Goal: Task Accomplishment & Management: Complete application form

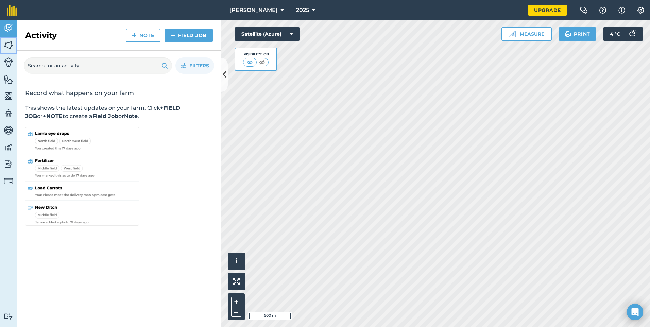
click at [8, 46] on img at bounding box center [9, 45] width 10 height 10
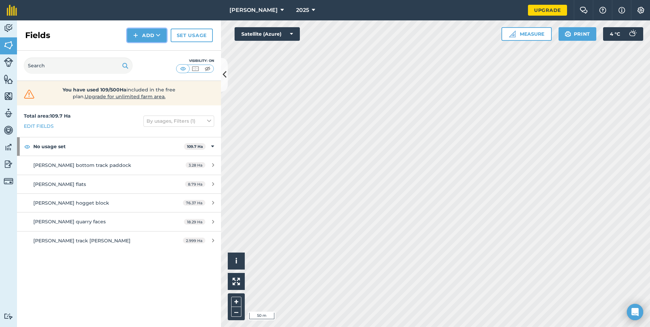
click at [156, 34] on button "Add" at bounding box center [146, 36] width 39 height 14
click at [158, 35] on icon at bounding box center [158, 35] width 4 height 7
click at [147, 34] on button "Add" at bounding box center [146, 36] width 39 height 14
click at [148, 51] on link "Draw" at bounding box center [146, 50] width 37 height 15
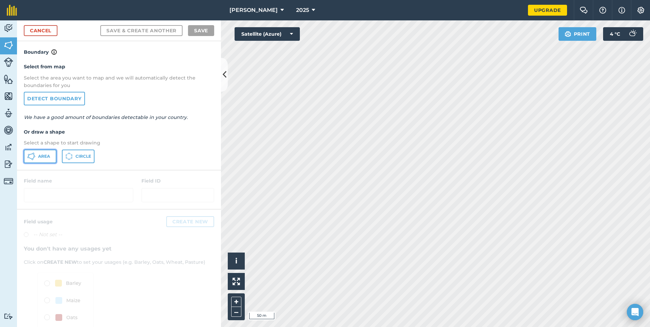
click at [38, 157] on button "Area" at bounding box center [40, 157] width 33 height 14
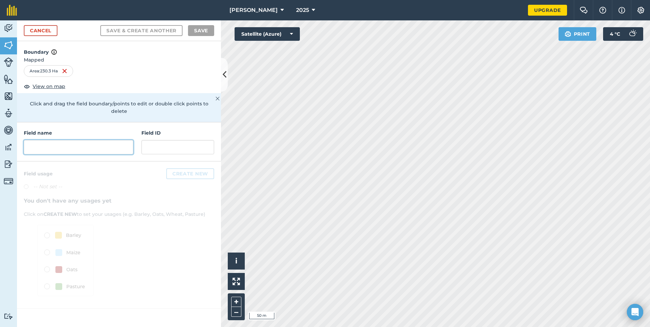
click at [79, 140] on input "text" at bounding box center [78, 147] width 109 height 14
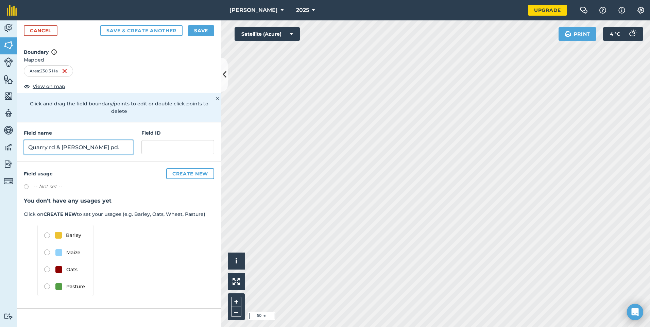
type input "Quarry rd & [PERSON_NAME] pd."
click at [186, 169] on button "Create new" at bounding box center [190, 173] width 48 height 11
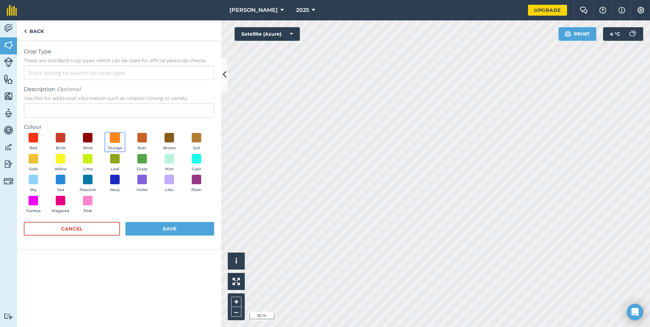
click at [115, 136] on span at bounding box center [115, 138] width 11 height 11
click at [140, 228] on button "Save" at bounding box center [169, 229] width 89 height 14
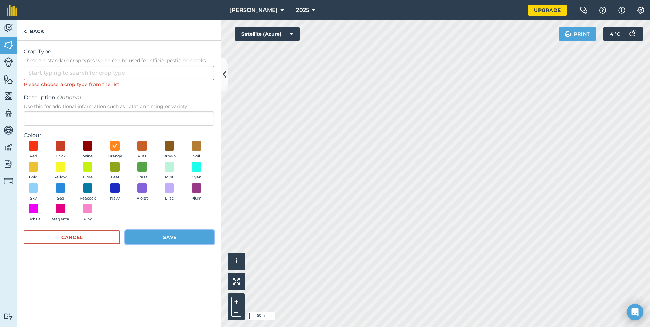
click at [173, 239] on button "Save" at bounding box center [169, 238] width 89 height 14
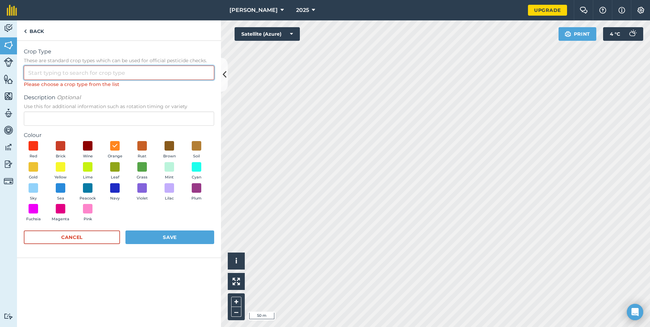
click at [76, 73] on input "Crop Type These are standard crop types which can be used for official pesticid…" at bounding box center [119, 73] width 190 height 14
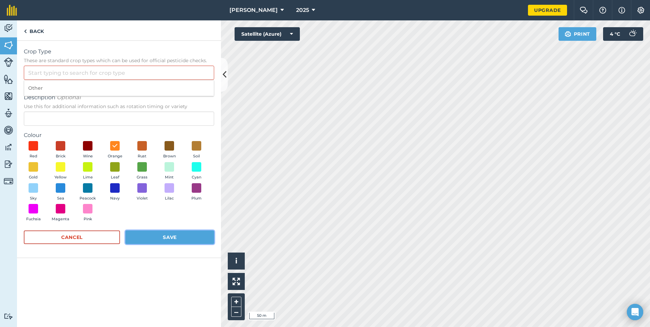
click at [155, 239] on button "Save" at bounding box center [169, 238] width 89 height 14
click at [53, 74] on input "Crop Type These are standard crop types which can be used for official pesticid…" at bounding box center [119, 73] width 190 height 14
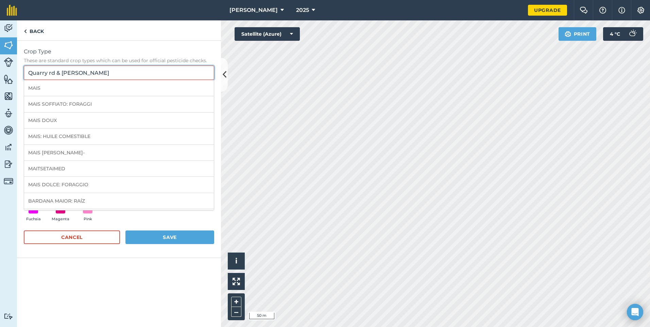
type input "Quarry rd & [PERSON_NAME]"
click at [138, 238] on button "Save" at bounding box center [169, 238] width 89 height 14
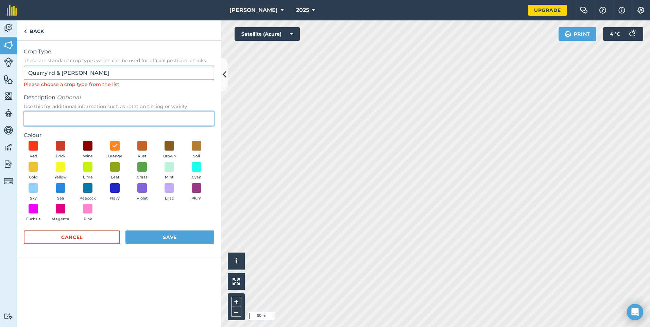
click at [81, 119] on input "Description Optional Use this for additional information such as rotation timin…" at bounding box center [119, 119] width 190 height 14
type input "Quarry rd & [PERSON_NAME]"
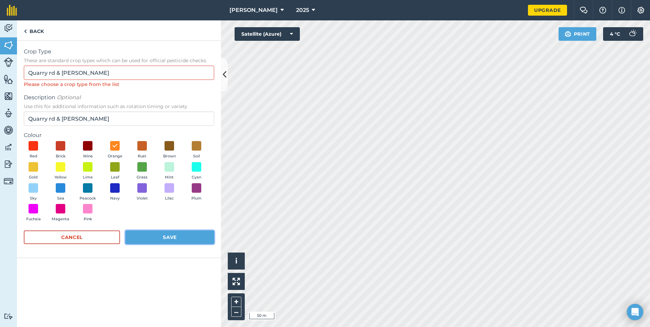
click at [145, 239] on button "Save" at bounding box center [169, 238] width 89 height 14
click at [224, 79] on icon at bounding box center [225, 75] width 4 height 12
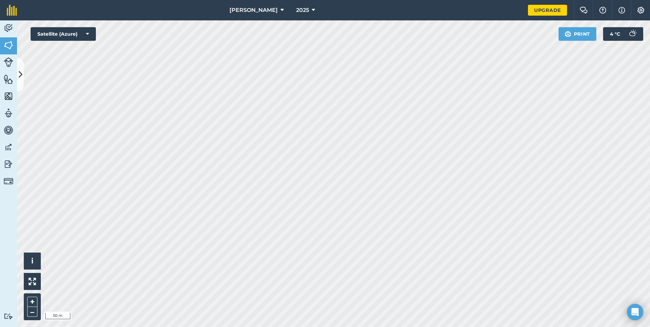
click at [278, 0] on html "[PERSON_NAME] 2025 Upgrade Farm Chat Help Info Settings Map printing is not ava…" at bounding box center [325, 163] width 650 height 327
click at [17, 82] on button at bounding box center [20, 75] width 7 height 34
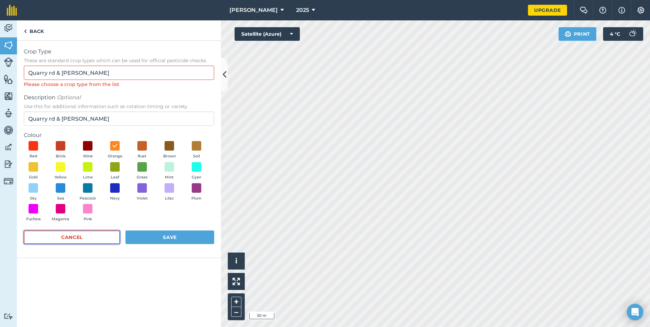
click at [84, 238] on button "Cancel" at bounding box center [72, 238] width 96 height 14
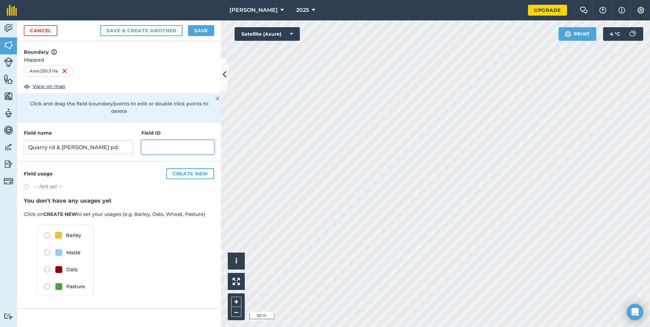
click at [149, 140] on input "text" at bounding box center [177, 147] width 73 height 14
click at [186, 168] on button "Create new" at bounding box center [190, 173] width 48 height 11
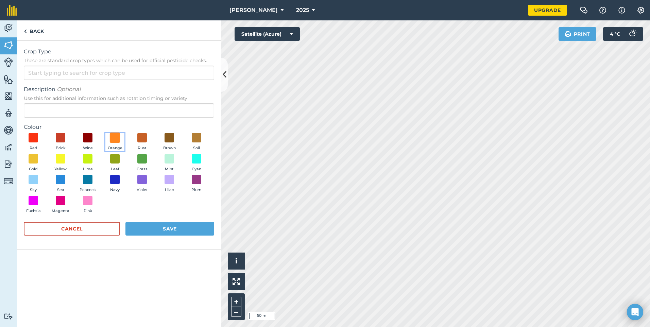
click at [115, 138] on span at bounding box center [115, 138] width 11 height 11
click at [173, 229] on button "Save" at bounding box center [169, 229] width 89 height 14
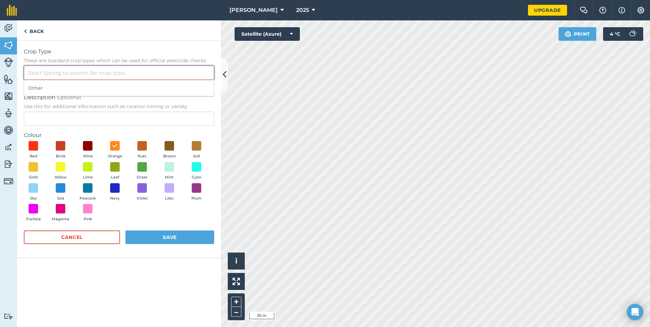
click at [66, 74] on input "Crop Type These are standard crop types which can be used for official pesticid…" at bounding box center [119, 73] width 190 height 14
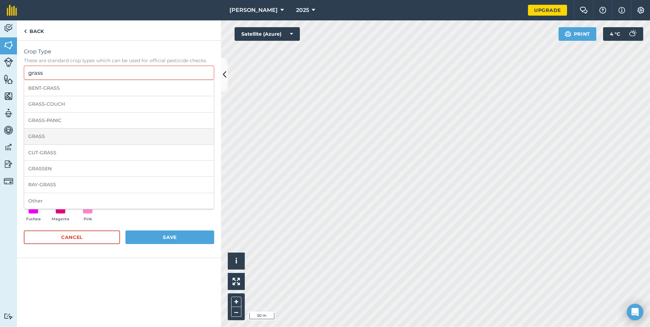
click at [55, 134] on li "GRASS" at bounding box center [119, 137] width 190 height 16
type input "GRASS"
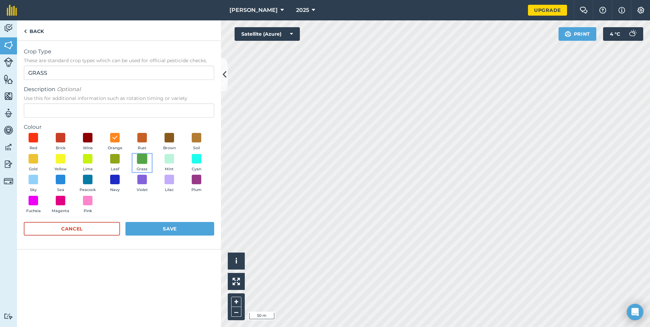
click at [143, 159] on span at bounding box center [142, 158] width 11 height 11
click at [157, 231] on button "Save" at bounding box center [169, 229] width 89 height 14
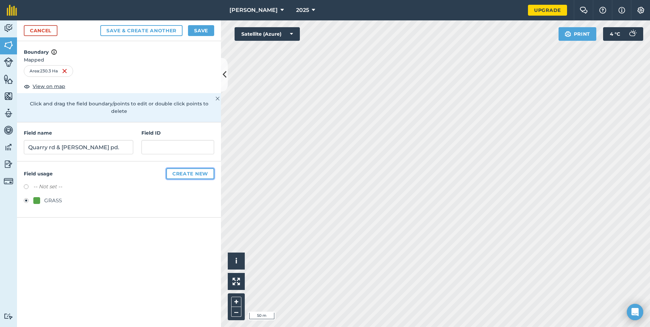
click at [180, 168] on button "Create new" at bounding box center [190, 173] width 48 height 11
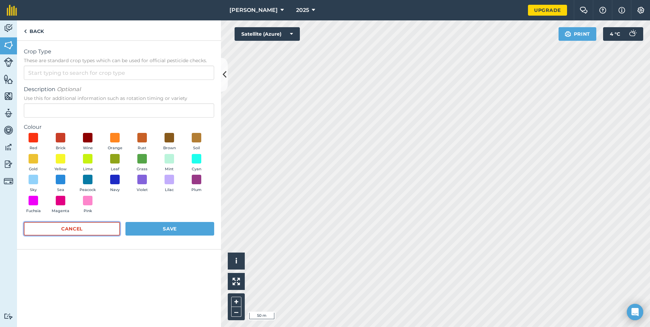
click at [71, 230] on button "Cancel" at bounding box center [72, 229] width 96 height 14
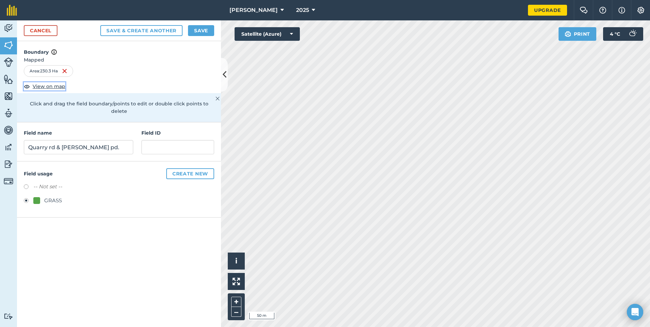
click at [34, 87] on span "View on map" at bounding box center [49, 86] width 33 height 7
click at [183, 168] on button "Create new" at bounding box center [190, 173] width 48 height 11
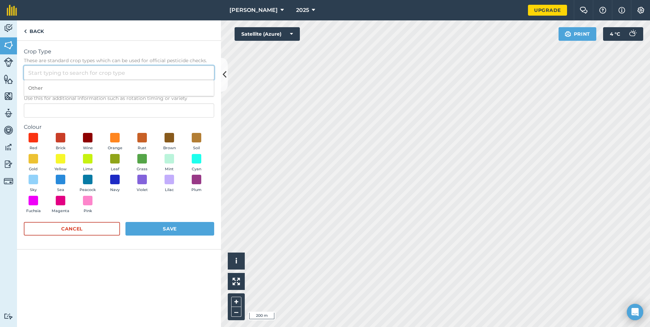
click at [76, 71] on input "Crop Type These are standard crop types which can be used for official pesticid…" at bounding box center [119, 73] width 190 height 14
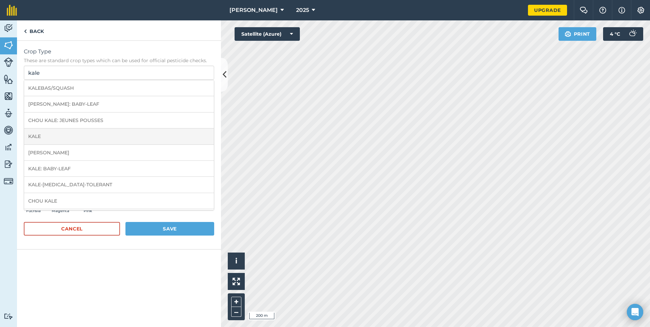
click at [48, 134] on li "KALE" at bounding box center [119, 137] width 190 height 16
type input "KALE"
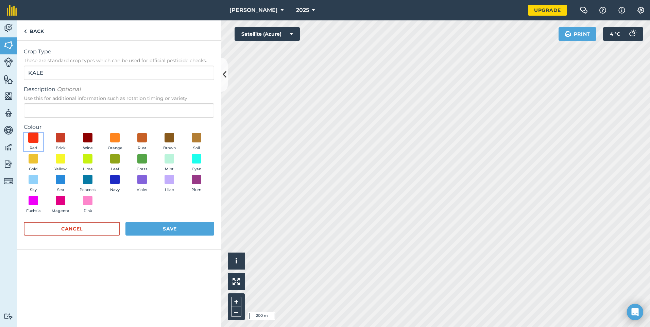
click at [33, 139] on span at bounding box center [33, 138] width 11 height 11
click at [173, 228] on button "Save" at bounding box center [169, 229] width 89 height 14
radio input "false"
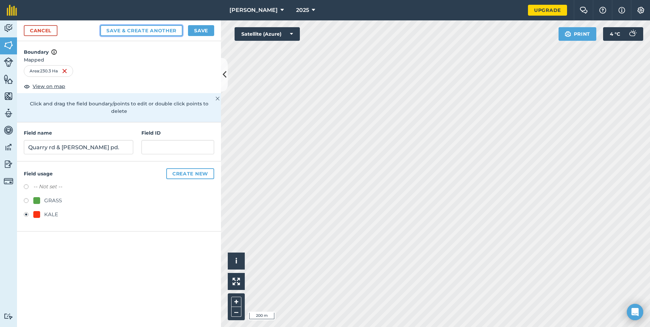
click at [144, 30] on button "Save & Create Another" at bounding box center [141, 30] width 82 height 11
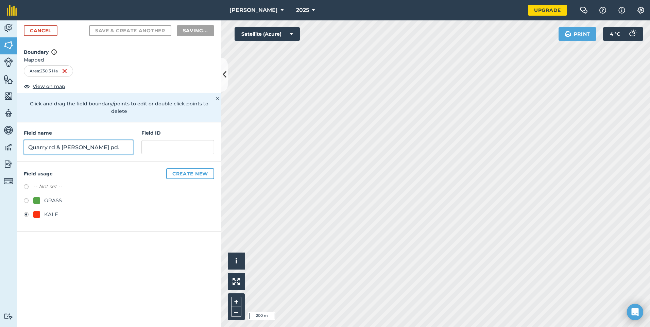
radio input "false"
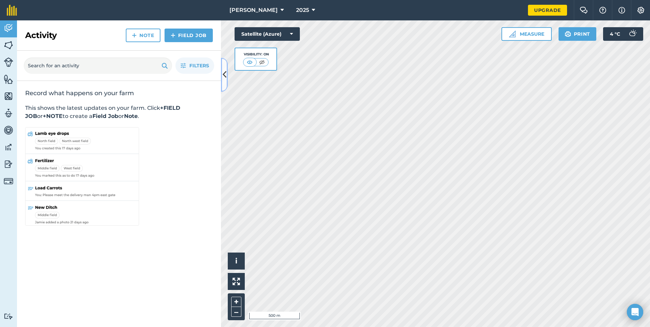
click at [223, 76] on icon at bounding box center [225, 75] width 4 height 12
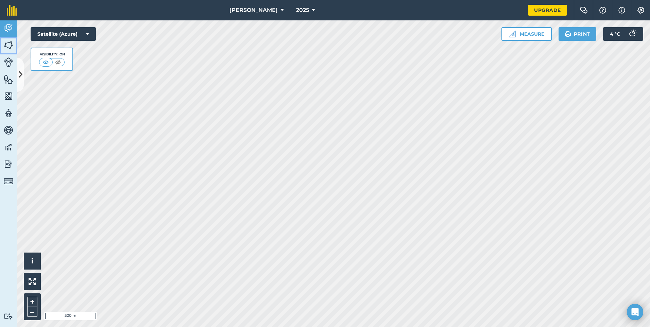
click at [8, 46] on img at bounding box center [9, 45] width 10 height 10
click at [7, 46] on img at bounding box center [9, 45] width 10 height 10
click at [514, 35] on img at bounding box center [512, 34] width 7 height 7
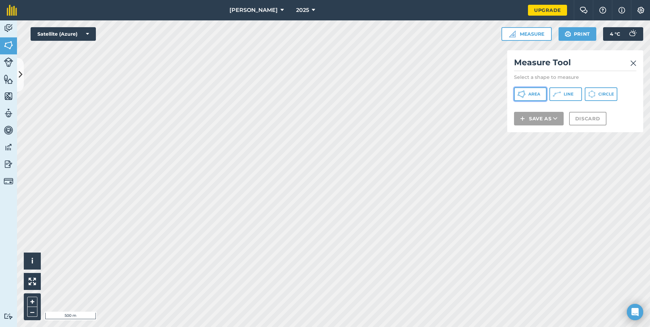
click at [530, 95] on span "Area" at bounding box center [534, 93] width 12 height 5
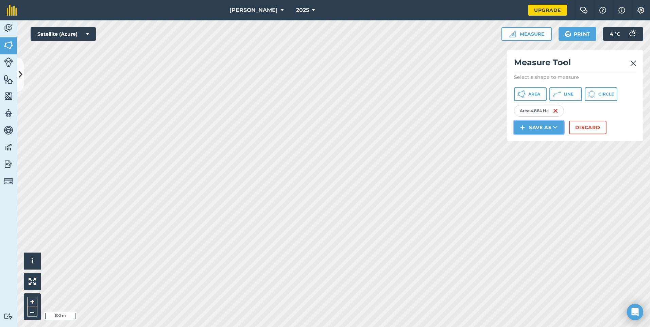
click at [530, 129] on button "Save as" at bounding box center [539, 128] width 50 height 14
click at [532, 141] on link "Field" at bounding box center [539, 142] width 48 height 15
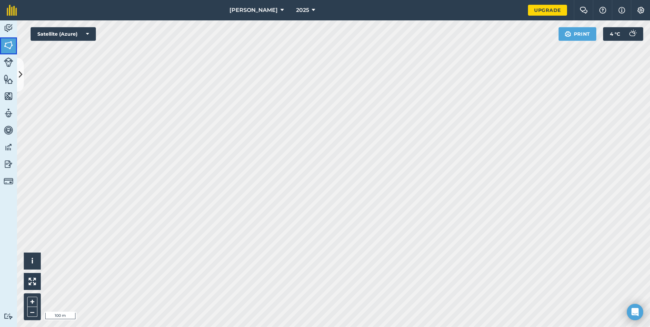
click at [10, 46] on img at bounding box center [9, 45] width 10 height 10
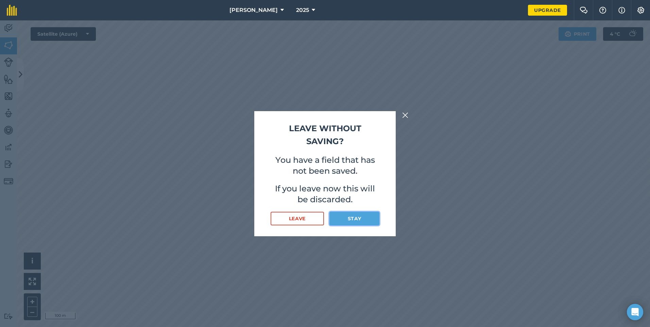
click at [343, 216] on button "Stay" at bounding box center [354, 219] width 50 height 14
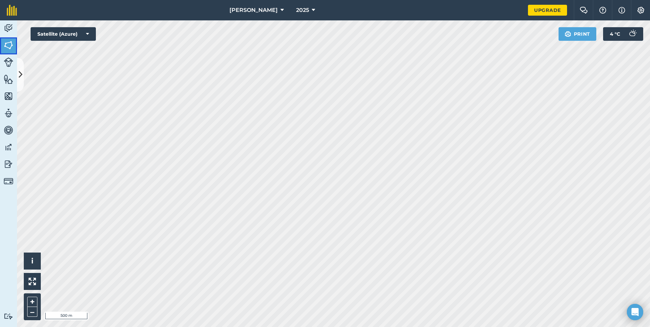
click at [8, 47] on img at bounding box center [9, 45] width 10 height 10
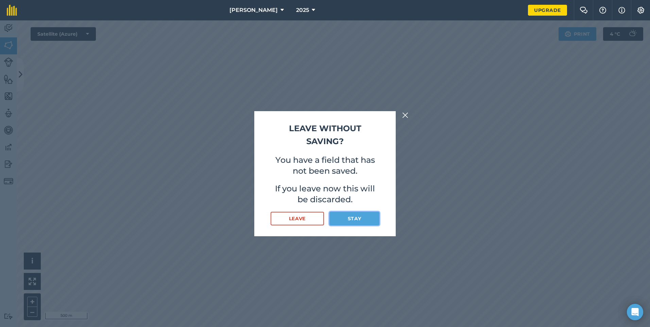
click at [364, 220] on button "Stay" at bounding box center [354, 219] width 50 height 14
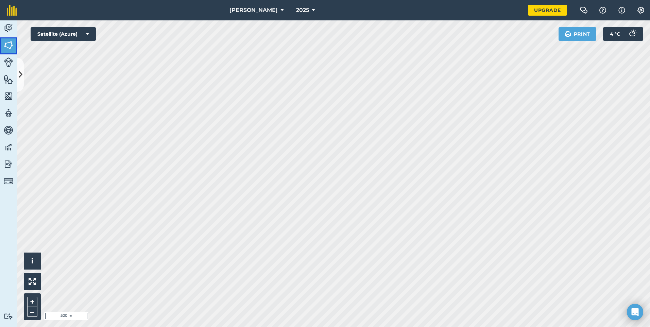
click at [9, 46] on img at bounding box center [9, 45] width 10 height 10
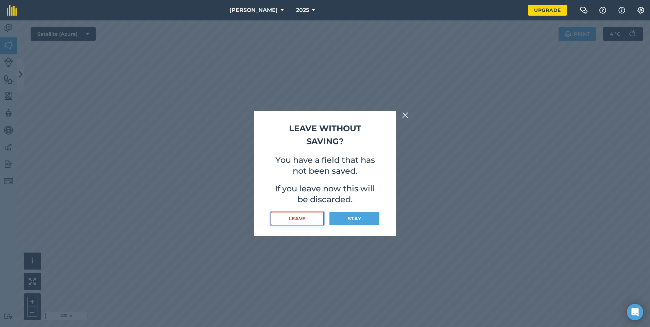
click at [288, 222] on button "Leave" at bounding box center [297, 219] width 53 height 14
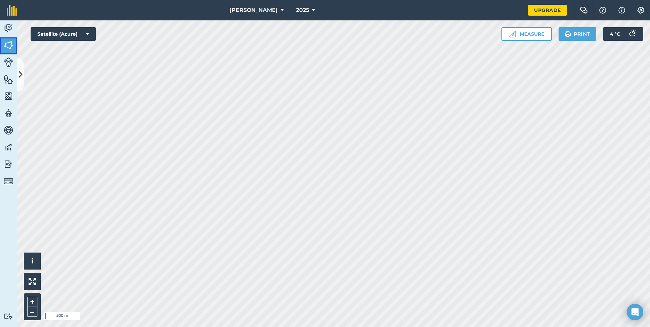
click at [6, 45] on img at bounding box center [9, 45] width 10 height 10
click at [521, 34] on button "Measure" at bounding box center [527, 34] width 50 height 14
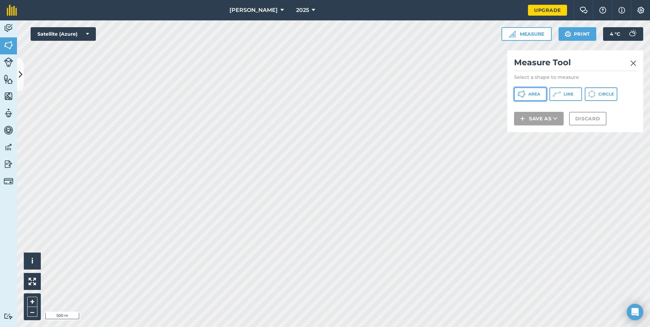
click at [535, 95] on span "Area" at bounding box center [534, 93] width 12 height 5
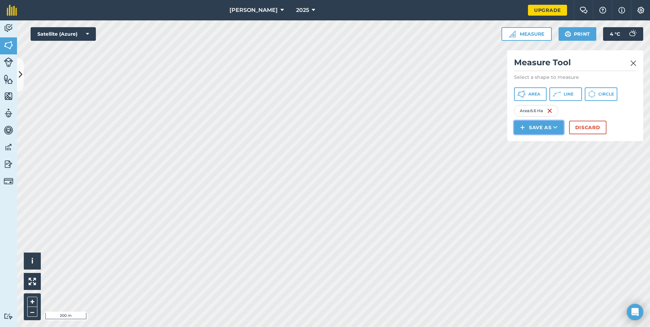
click at [535, 131] on button "Save as" at bounding box center [539, 128] width 50 height 14
click at [534, 144] on link "Field" at bounding box center [539, 142] width 48 height 15
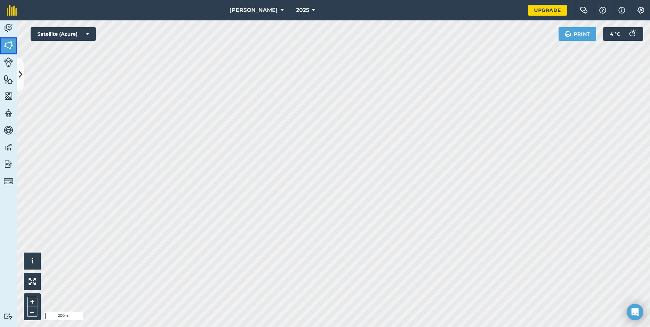
click at [10, 45] on img at bounding box center [9, 45] width 10 height 10
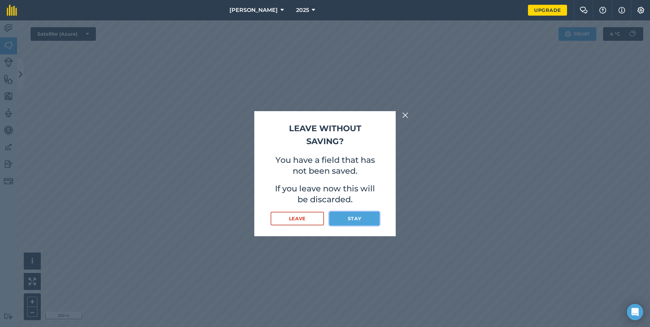
click at [351, 217] on button "Stay" at bounding box center [354, 219] width 50 height 14
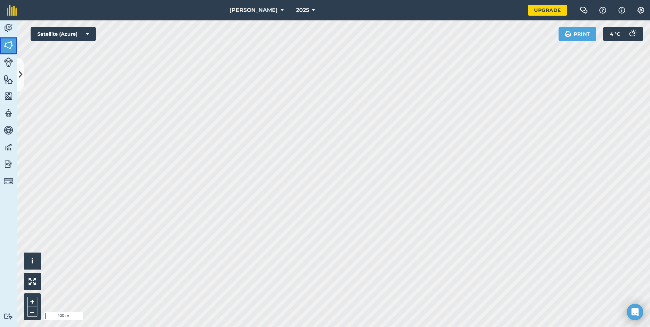
click at [10, 46] on img at bounding box center [9, 45] width 10 height 10
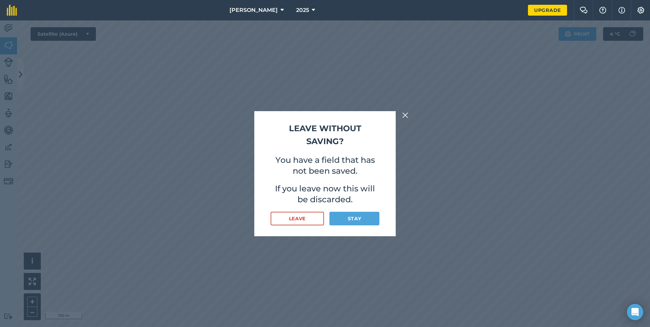
click at [10, 46] on div "Leave without saving? You have a field that has not been saved. If you leave no…" at bounding box center [325, 173] width 650 height 307
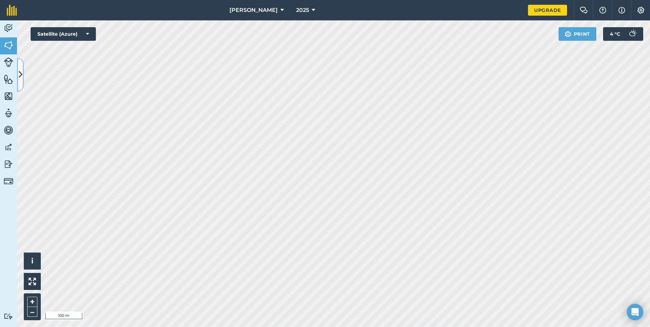
click at [17, 67] on button at bounding box center [20, 75] width 7 height 34
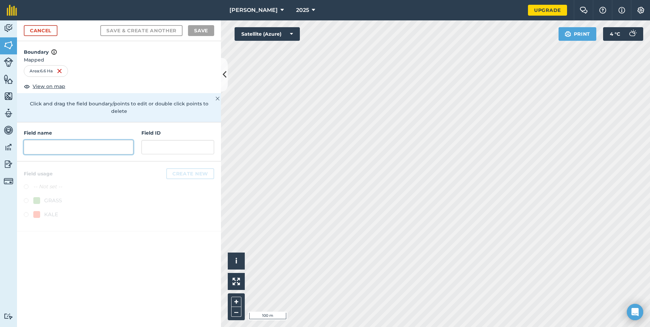
click at [38, 140] on input "text" at bounding box center [78, 147] width 109 height 14
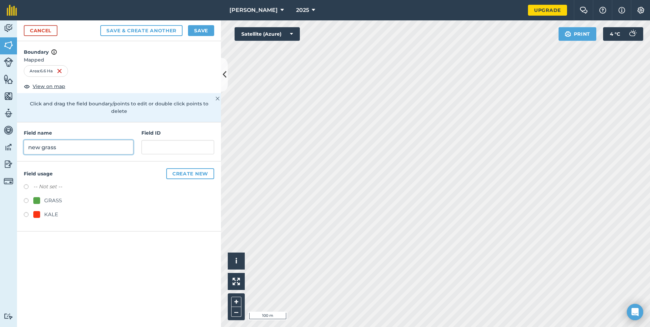
type input "new grass"
click at [27, 198] on label at bounding box center [29, 201] width 10 height 7
radio input "true"
click at [184, 168] on button "Create new" at bounding box center [190, 173] width 48 height 11
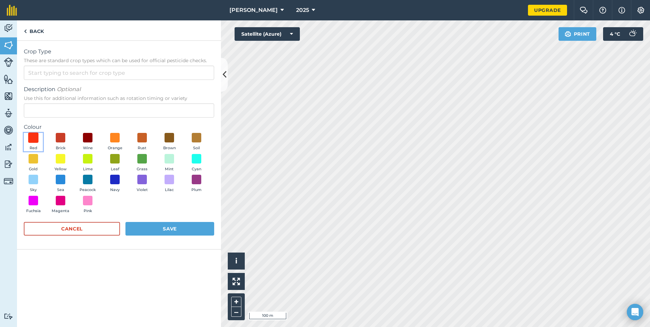
click at [34, 140] on span at bounding box center [33, 138] width 11 height 11
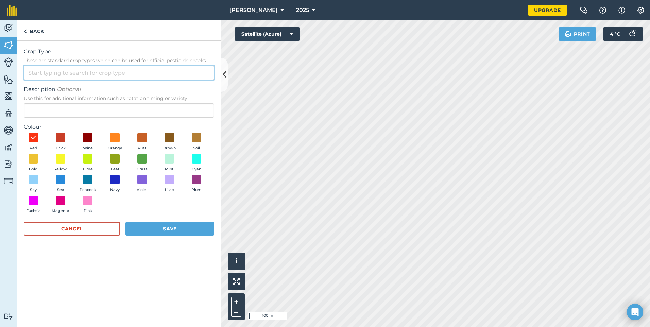
click at [56, 73] on input "Crop Type These are standard crop types which can be used for official pesticid…" at bounding box center [119, 73] width 190 height 14
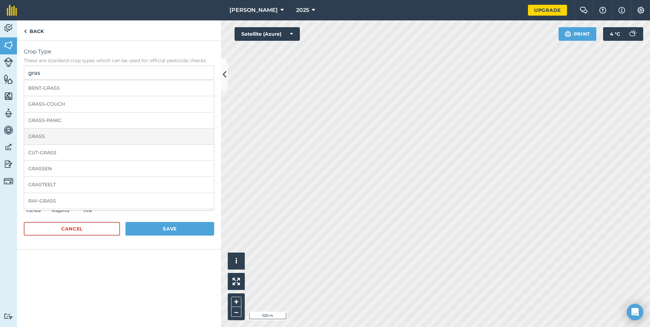
click at [48, 136] on li "GRASS" at bounding box center [119, 137] width 190 height 16
type input "GRASS"
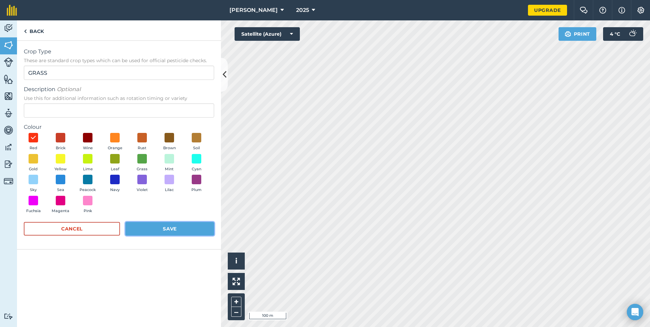
click at [155, 230] on button "Save" at bounding box center [169, 229] width 89 height 14
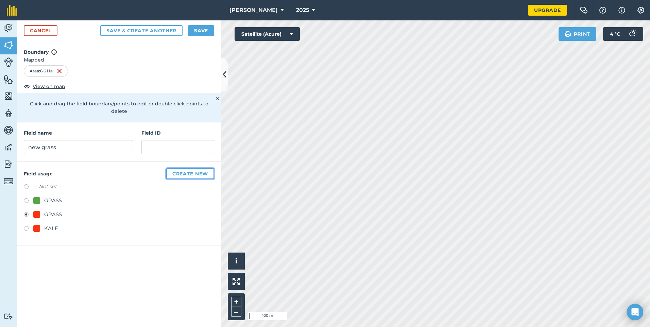
click at [188, 168] on button "Create new" at bounding box center [190, 173] width 48 height 11
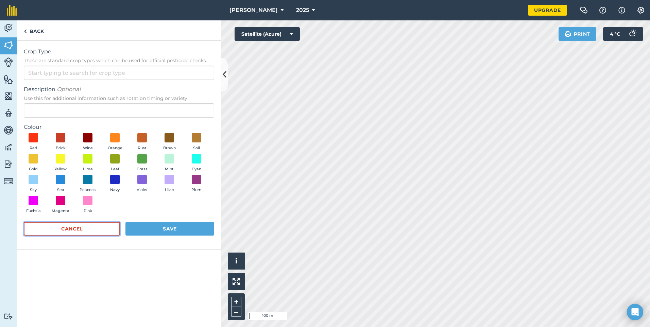
click at [100, 227] on button "Cancel" at bounding box center [72, 229] width 96 height 14
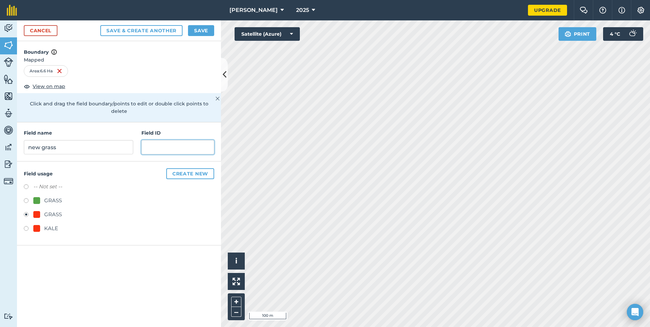
click at [175, 141] on input "text" at bounding box center [177, 147] width 73 height 14
click at [224, 75] on icon at bounding box center [225, 75] width 4 height 12
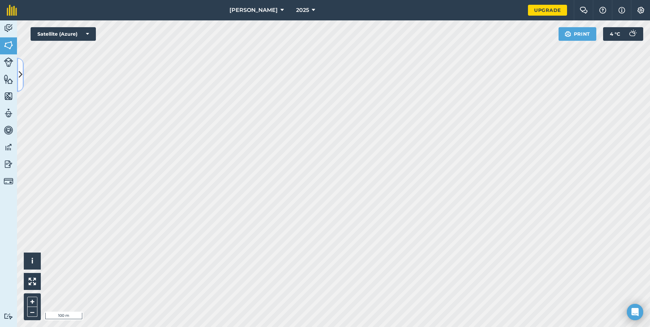
click at [21, 75] on icon at bounding box center [21, 75] width 4 height 12
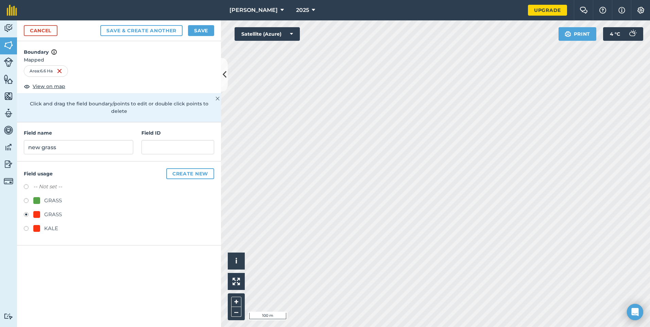
click at [27, 198] on label at bounding box center [29, 201] width 10 height 7
radio input "true"
click at [182, 168] on button "Create new" at bounding box center [190, 173] width 48 height 11
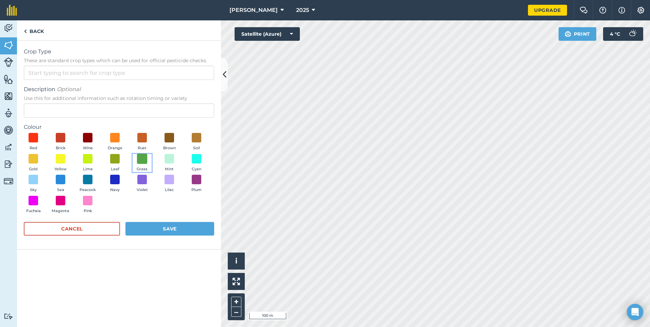
click at [141, 162] on span at bounding box center [142, 158] width 11 height 11
click at [150, 231] on button "Save" at bounding box center [169, 229] width 89 height 14
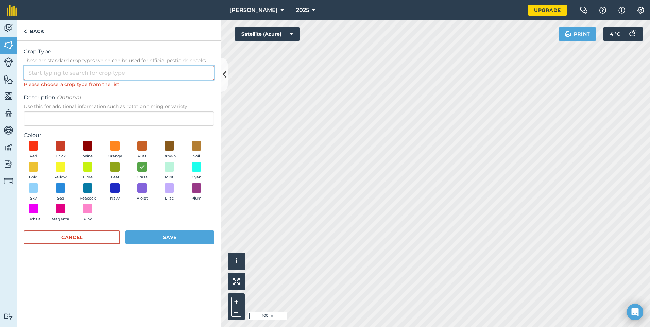
click at [39, 71] on input "Crop Type These are standard crop types which can be used for official pesticid…" at bounding box center [119, 73] width 190 height 14
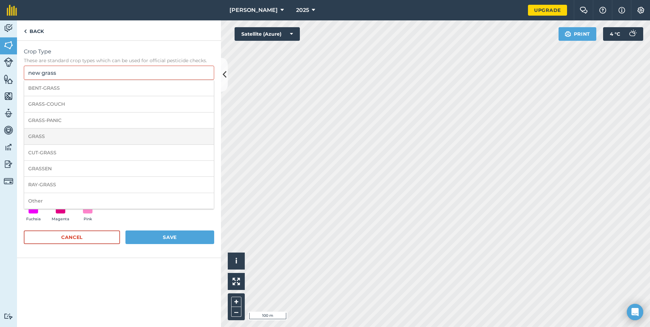
click at [39, 137] on li "GRASS" at bounding box center [119, 137] width 190 height 16
type input "GRASS"
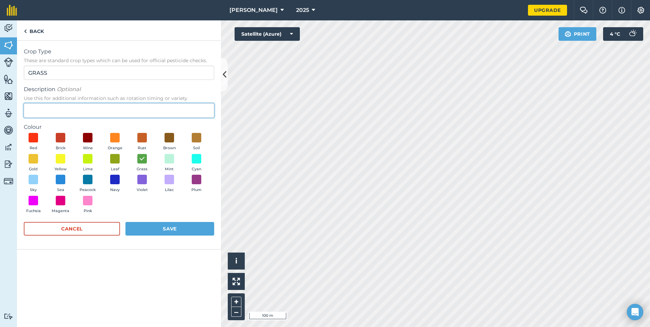
click at [43, 107] on input "Description Optional Use this for additional information such as rotation timin…" at bounding box center [119, 110] width 190 height 14
type input "new grass"
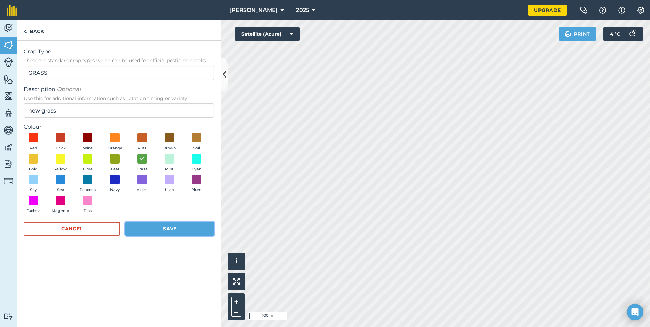
click at [141, 228] on button "Save" at bounding box center [169, 229] width 89 height 14
radio input "false"
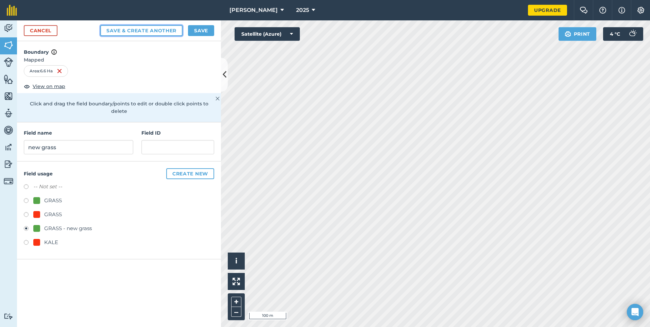
click at [136, 32] on button "Save & Create Another" at bounding box center [141, 30] width 82 height 11
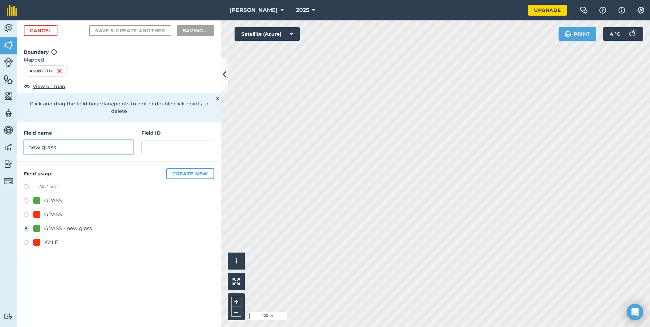
radio input "false"
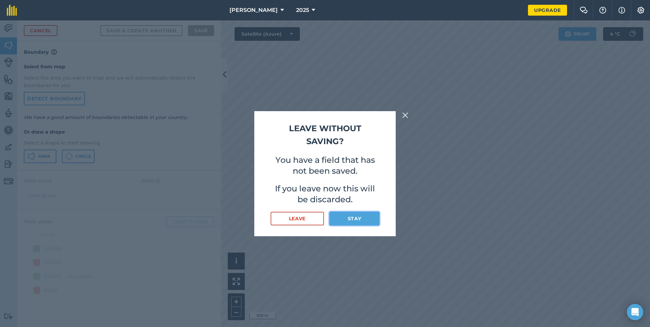
click at [361, 217] on button "Stay" at bounding box center [354, 219] width 50 height 14
click at [356, 216] on button "Stay" at bounding box center [354, 219] width 50 height 14
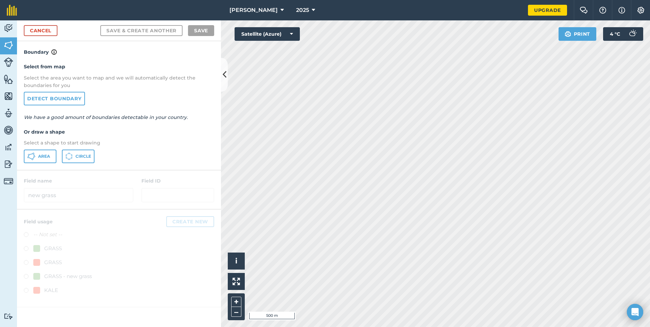
click at [27, 250] on div at bounding box center [119, 258] width 204 height 98
drag, startPoint x: 150, startPoint y: 141, endPoint x: 137, endPoint y: 143, distance: 12.7
click at [137, 143] on p "Select a shape to start drawing" at bounding box center [119, 142] width 190 height 7
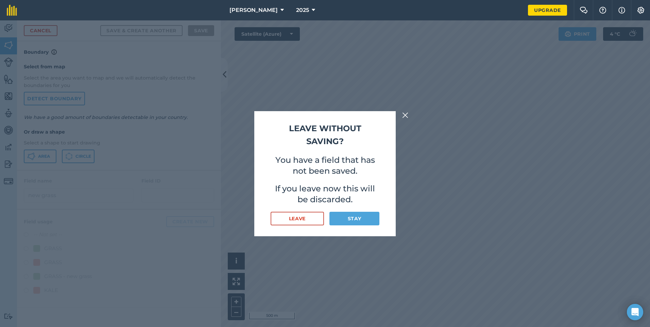
click at [303, 107] on div "Leave without saving? You have a field that has not been saved. If you leave no…" at bounding box center [325, 173] width 650 height 307
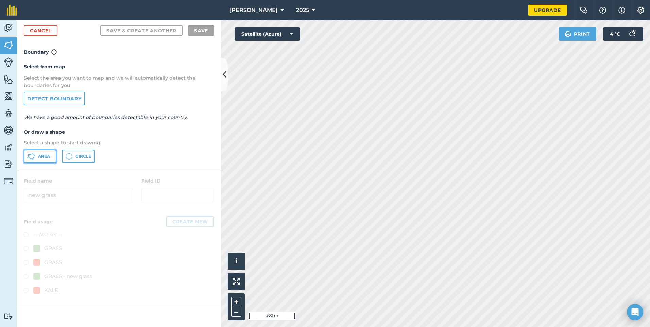
click at [45, 156] on span "Area" at bounding box center [44, 156] width 12 height 5
click at [345, 327] on html "Mangone 2025 Upgrade Farm Chat Help Info Settings Map printing is not available…" at bounding box center [325, 163] width 650 height 327
click at [650, 252] on html "Mangone 2025 Upgrade Farm Chat Help Info Settings Map printing is not available…" at bounding box center [325, 163] width 650 height 327
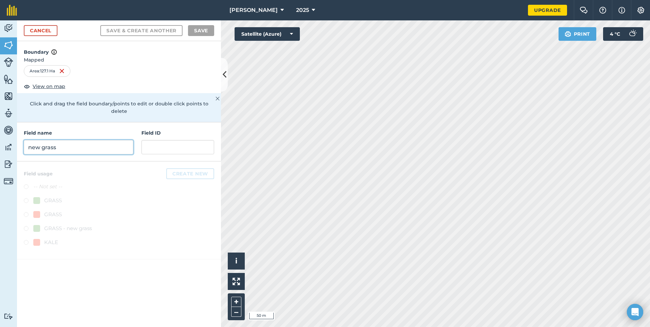
click at [53, 140] on input "new grass" at bounding box center [78, 147] width 109 height 14
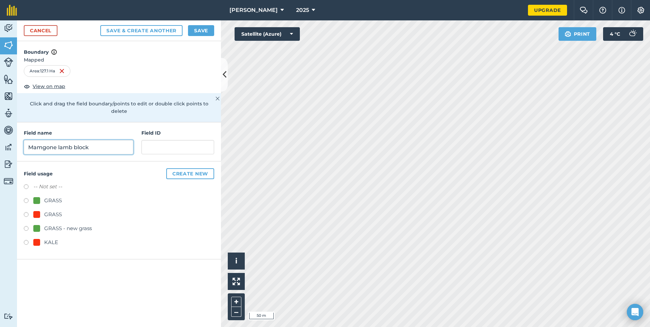
type input "Mamgone lamb block"
click at [27, 198] on label at bounding box center [29, 201] width 10 height 7
radio input "true"
click at [191, 168] on button "Create new" at bounding box center [190, 173] width 48 height 11
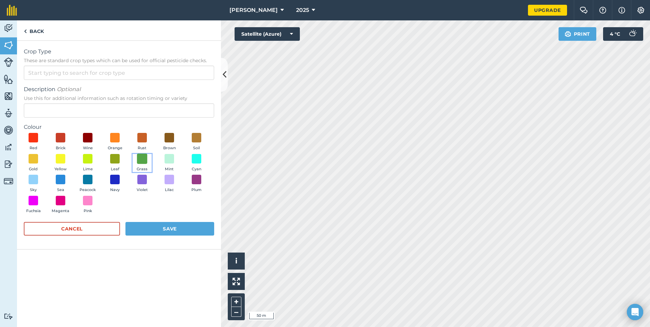
click at [141, 157] on span at bounding box center [142, 158] width 11 height 11
click at [69, 70] on input "Crop Type These are standard crop types which can be used for official pesticid…" at bounding box center [119, 73] width 190 height 14
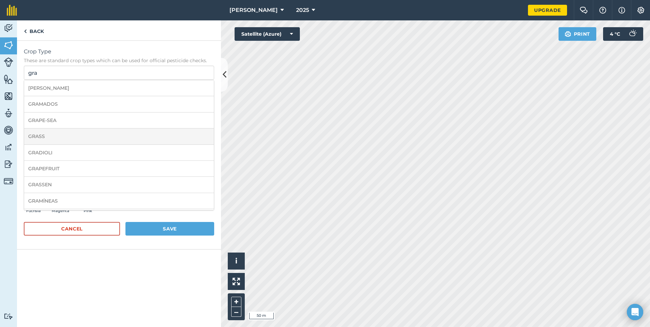
click at [53, 137] on li "GRASS" at bounding box center [119, 137] width 190 height 16
type input "GRASS"
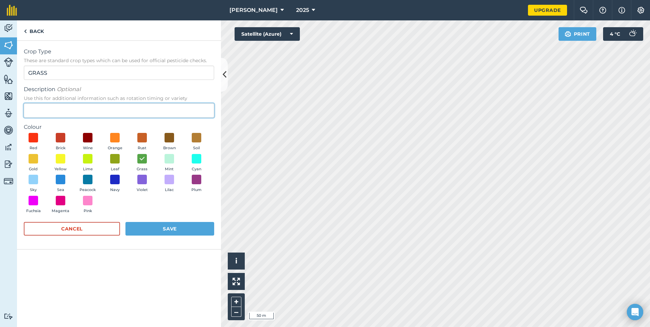
click at [44, 113] on input "Description Optional Use this for additional information such as rotation timin…" at bounding box center [119, 110] width 190 height 14
type input "Mangaone lamb block"
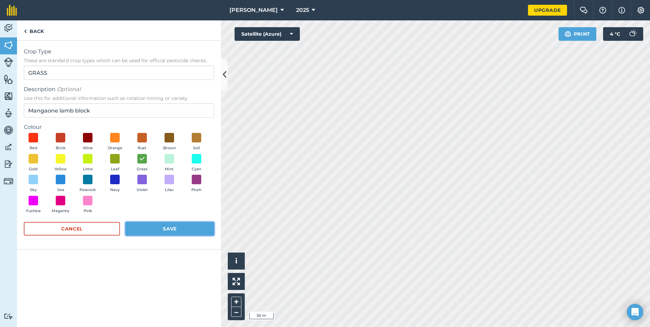
click at [149, 229] on button "Save" at bounding box center [169, 229] width 89 height 14
radio input "false"
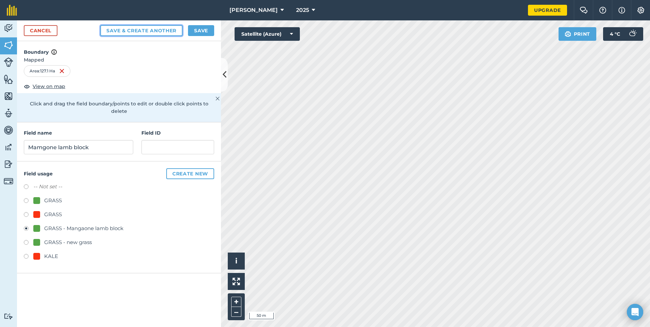
click at [131, 29] on button "Save & Create Another" at bounding box center [141, 30] width 82 height 11
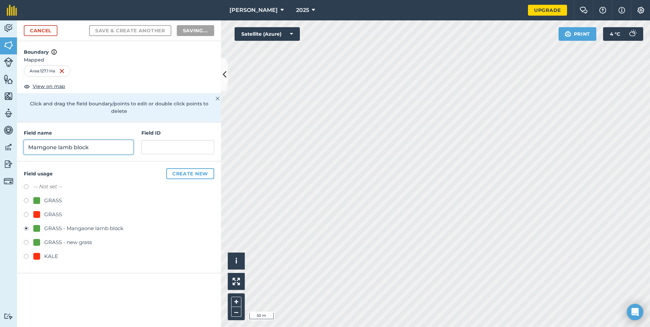
radio input "false"
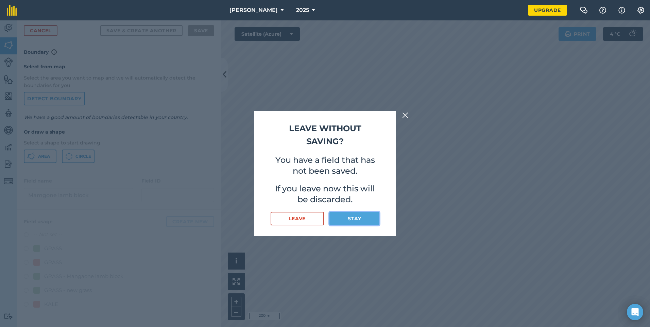
click at [351, 219] on button "Stay" at bounding box center [354, 219] width 50 height 14
click at [351, 220] on button "Stay" at bounding box center [354, 219] width 50 height 14
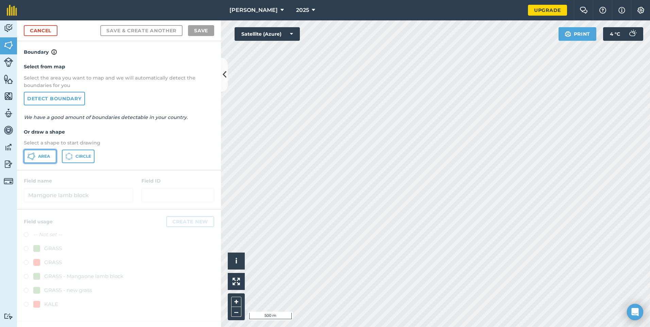
click at [43, 157] on span "Area" at bounding box center [44, 156] width 12 height 5
click at [40, 29] on link "Cancel" at bounding box center [41, 30] width 34 height 11
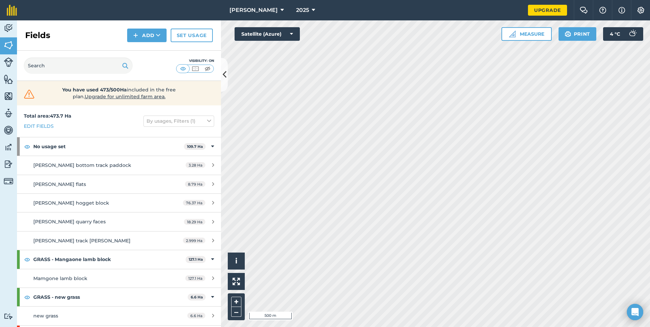
scroll to position [36, 0]
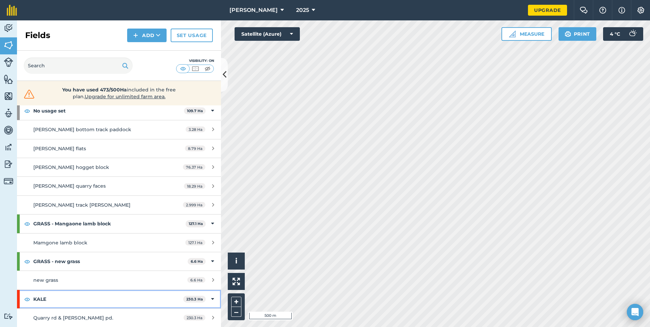
click at [46, 301] on strong "KALE" at bounding box center [108, 299] width 150 height 18
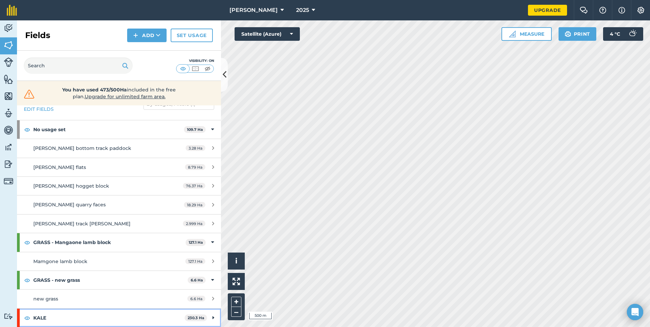
click at [213, 316] on icon at bounding box center [214, 317] width 2 height 7
click at [17, 320] on div at bounding box center [18, 318] width 3 height 18
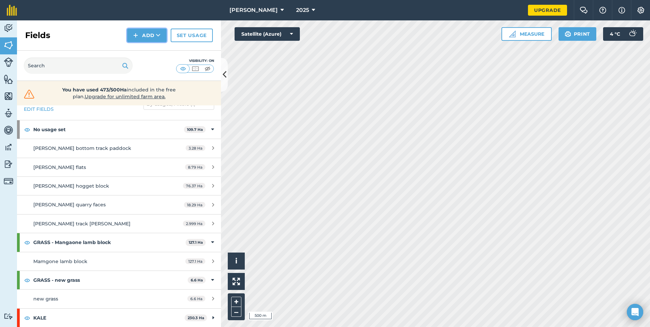
click at [147, 36] on button "Add" at bounding box center [146, 36] width 39 height 14
click at [150, 34] on button "Add Draw Import" at bounding box center [146, 36] width 39 height 14
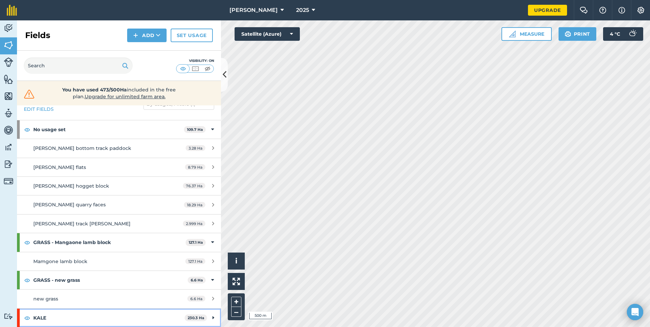
click at [18, 322] on div at bounding box center [18, 318] width 3 height 18
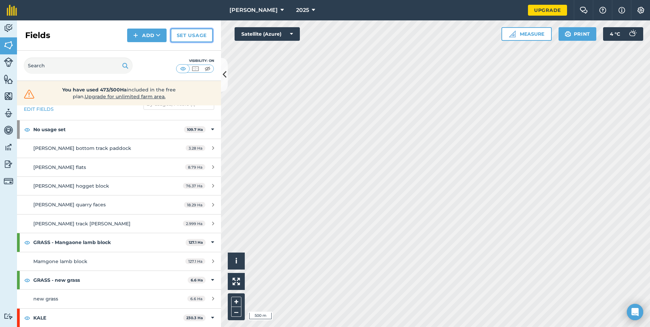
click at [191, 36] on link "Set usage" at bounding box center [192, 36] width 42 height 14
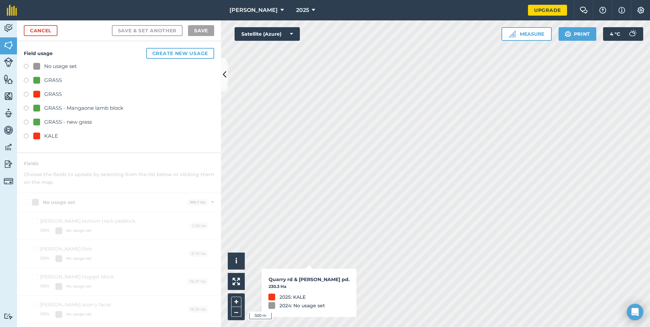
checkbox input "true"
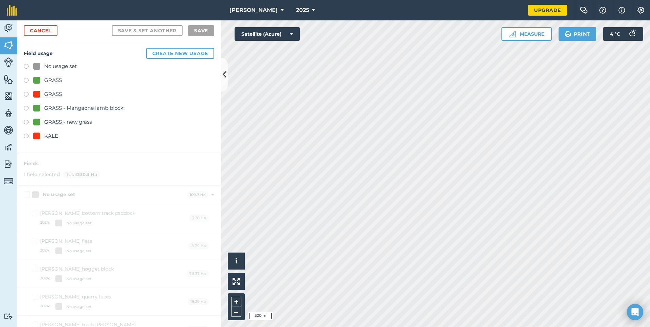
click at [25, 81] on label at bounding box center [29, 81] width 10 height 7
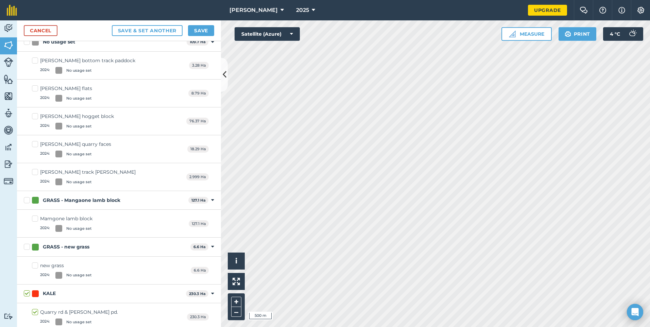
scroll to position [78, 0]
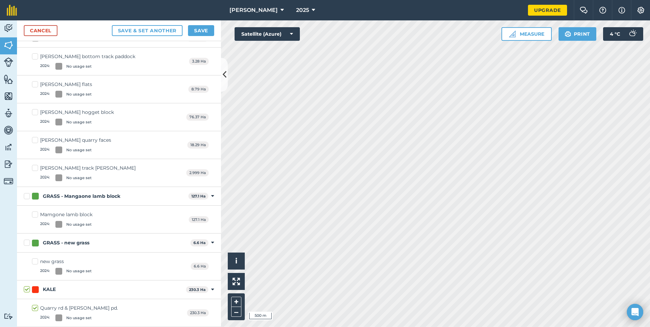
click at [34, 290] on div at bounding box center [35, 289] width 7 height 7
click at [28, 290] on input "KALE" at bounding box center [26, 288] width 4 height 4
checkbox input "false"
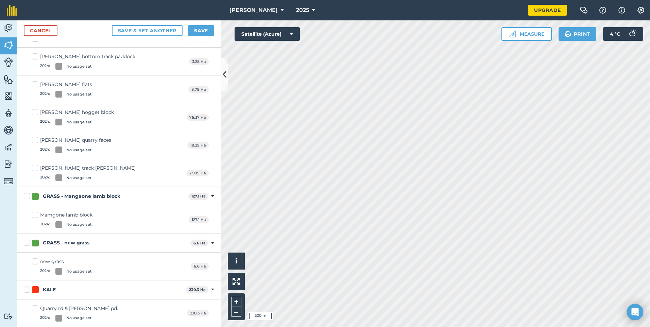
click at [34, 290] on div at bounding box center [35, 289] width 7 height 7
click at [28, 290] on input "KALE" at bounding box center [26, 288] width 4 height 4
checkbox input "true"
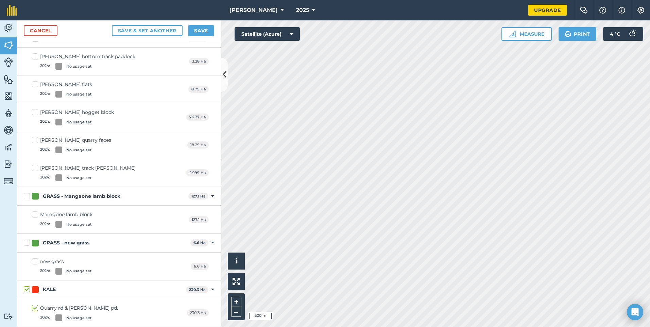
click at [36, 243] on div at bounding box center [35, 243] width 7 height 7
click at [28, 243] on input "GRASS - new grass" at bounding box center [26, 241] width 4 height 4
checkbox input "true"
click at [36, 243] on div at bounding box center [35, 243] width 7 height 7
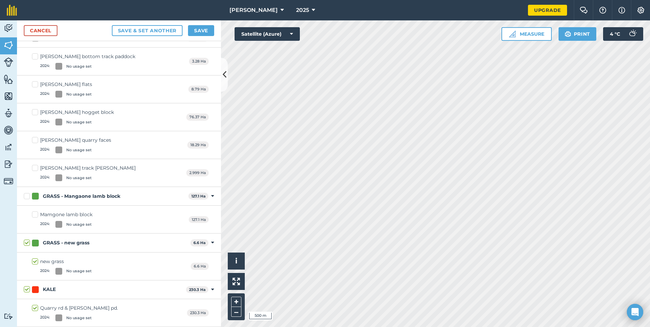
click at [28, 243] on input "GRASS - new grass" at bounding box center [26, 241] width 4 height 4
checkbox input "false"
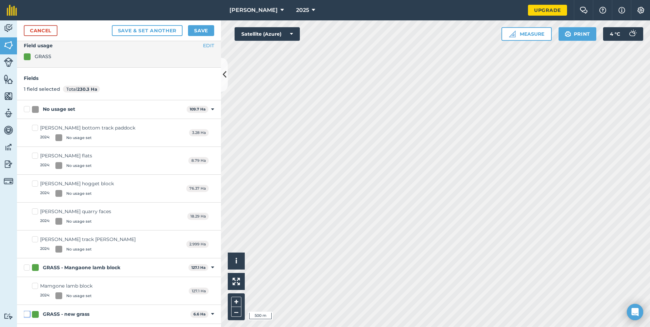
scroll to position [0, 0]
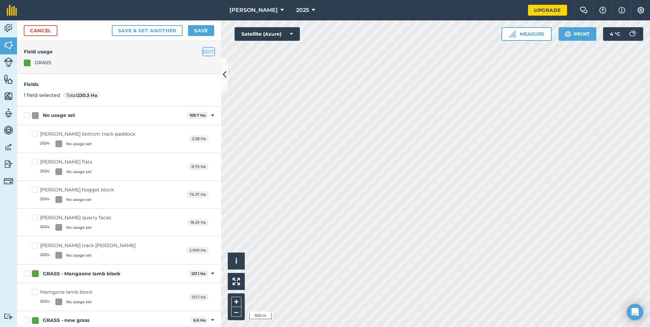
click at [203, 52] on button "EDIT" at bounding box center [208, 51] width 11 height 7
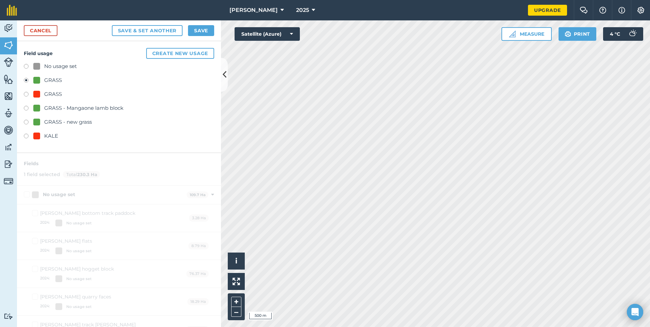
click at [26, 137] on label at bounding box center [29, 137] width 10 height 7
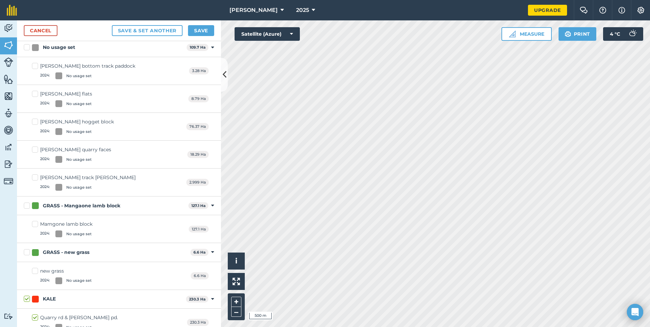
scroll to position [78, 0]
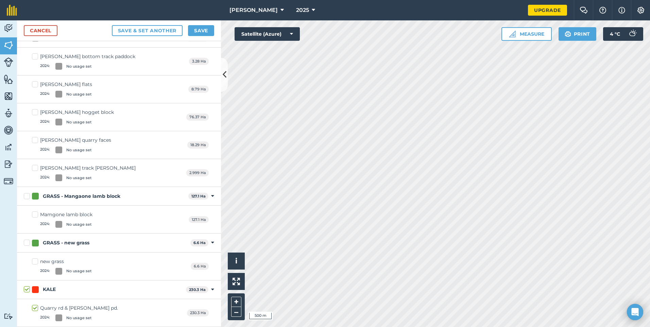
click at [34, 291] on div at bounding box center [35, 289] width 7 height 7
click at [28, 290] on input "KALE" at bounding box center [26, 288] width 4 height 4
checkbox input "false"
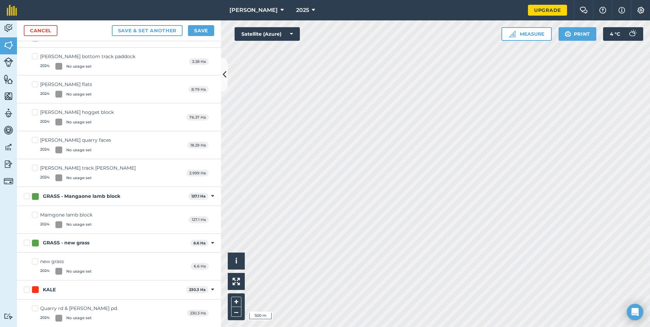
click at [34, 291] on div at bounding box center [35, 289] width 7 height 7
click at [28, 291] on input "KALE" at bounding box center [26, 288] width 4 height 4
checkbox input "true"
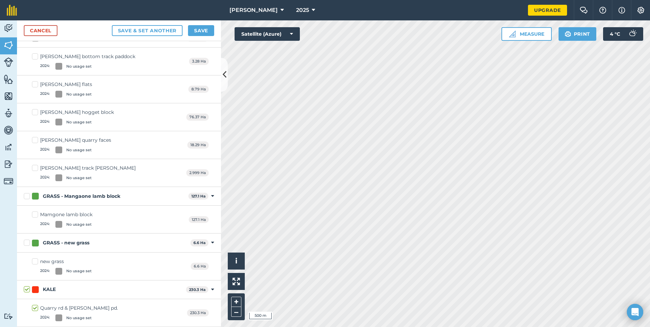
click at [28, 291] on label "KALE" at bounding box center [103, 289] width 159 height 7
click at [28, 290] on input "KALE" at bounding box center [26, 288] width 4 height 4
checkbox input "false"
click at [28, 291] on label "KALE" at bounding box center [103, 289] width 159 height 7
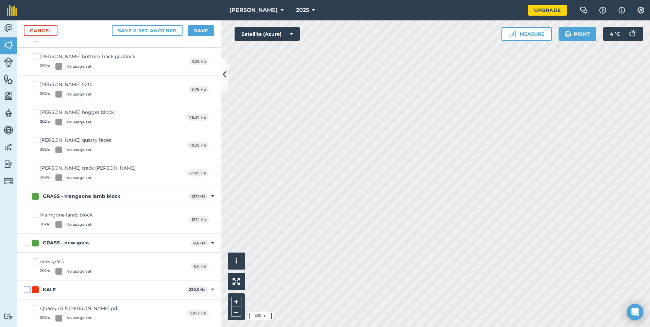
click at [28, 291] on input "KALE" at bounding box center [26, 288] width 4 height 4
checkbox input "true"
click at [34, 290] on div at bounding box center [35, 289] width 7 height 7
click at [28, 290] on input "KALE" at bounding box center [26, 288] width 4 height 4
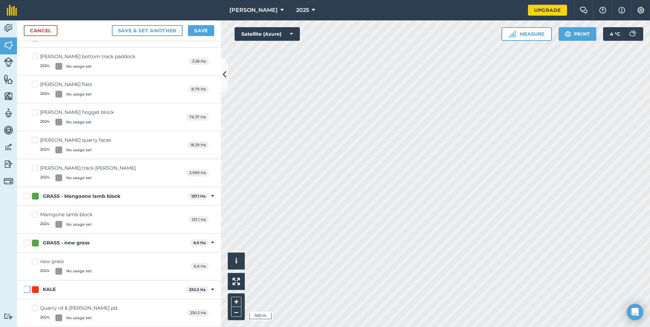
checkbox input "false"
click at [34, 290] on div at bounding box center [35, 289] width 7 height 7
click at [28, 290] on input "KALE" at bounding box center [26, 288] width 4 height 4
checkbox input "true"
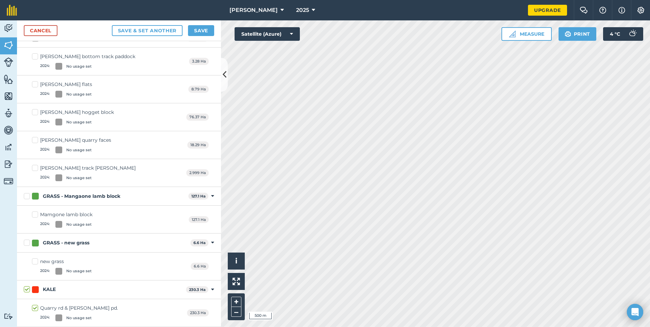
checkbox input "true"
click at [34, 290] on div at bounding box center [35, 289] width 7 height 7
click at [28, 290] on input "KALE" at bounding box center [26, 288] width 4 height 4
checkbox input "false"
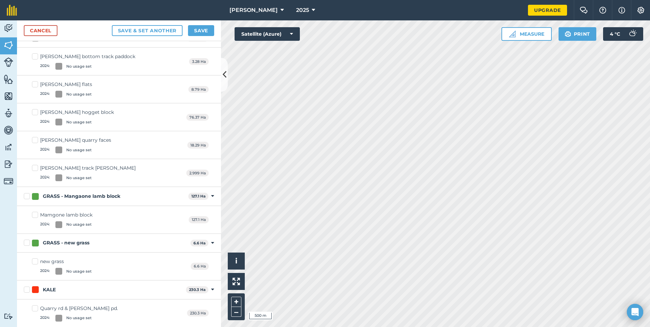
click at [34, 290] on div at bounding box center [35, 289] width 7 height 7
click at [28, 290] on input "KALE" at bounding box center [26, 288] width 4 height 4
checkbox input "true"
click at [34, 290] on div at bounding box center [35, 289] width 7 height 7
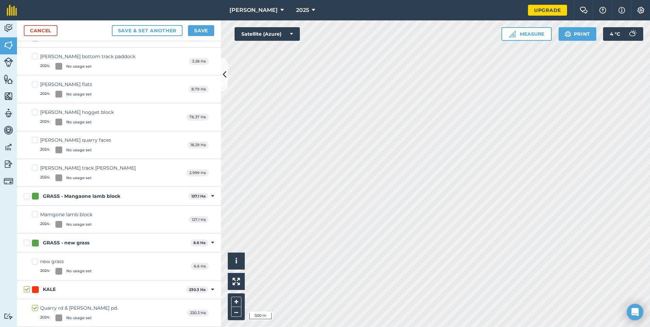
click at [28, 290] on input "KALE" at bounding box center [26, 288] width 4 height 4
checkbox input "false"
click at [34, 290] on div at bounding box center [35, 289] width 7 height 7
click at [28, 290] on input "KALE" at bounding box center [26, 288] width 4 height 4
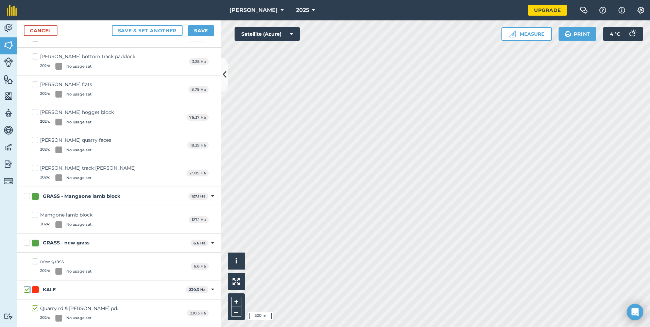
checkbox input "true"
click at [33, 290] on div at bounding box center [35, 289] width 7 height 7
click at [28, 290] on input "KALE" at bounding box center [26, 288] width 4 height 4
checkbox input "false"
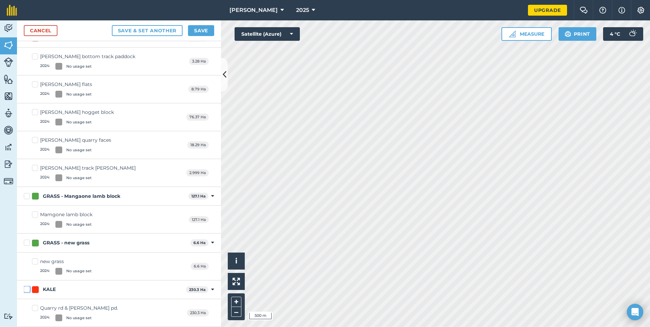
checkbox input "false"
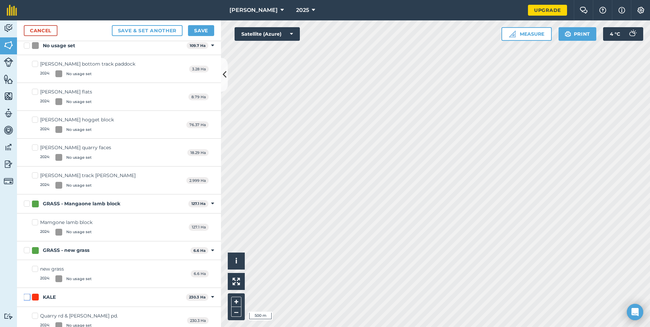
scroll to position [85, 0]
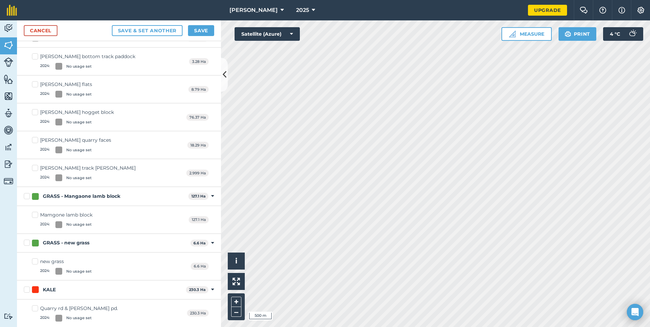
click at [33, 290] on div at bounding box center [35, 289] width 7 height 7
click at [28, 290] on input "KALE" at bounding box center [26, 288] width 4 height 4
checkbox input "true"
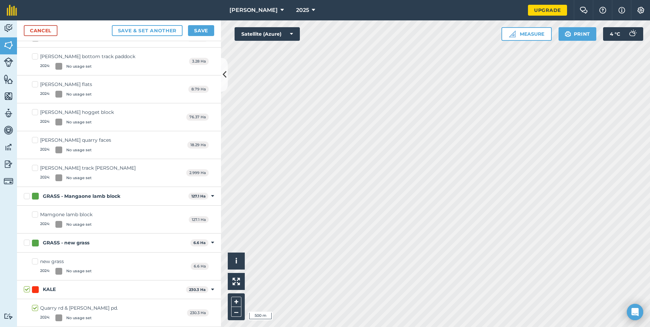
click at [33, 290] on div at bounding box center [35, 289] width 7 height 7
click at [28, 290] on input "KALE" at bounding box center [26, 288] width 4 height 4
checkbox input "false"
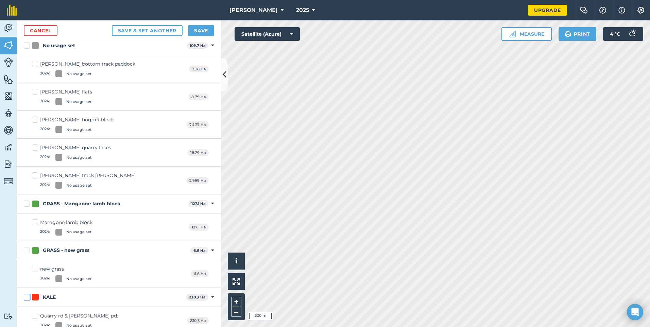
scroll to position [85, 0]
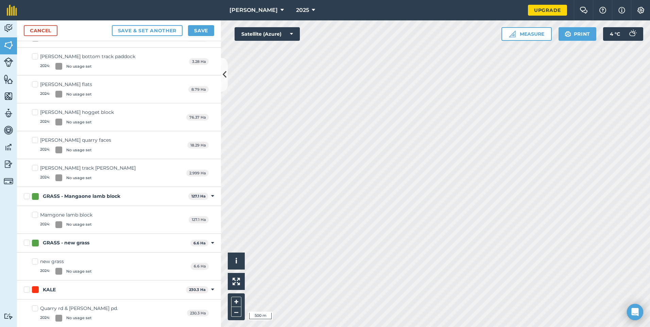
click at [189, 315] on span "230.3 Ha" at bounding box center [198, 313] width 22 height 7
click at [26, 290] on label "KALE" at bounding box center [103, 289] width 159 height 7
click at [26, 290] on input "KALE" at bounding box center [26, 288] width 4 height 4
checkbox input "true"
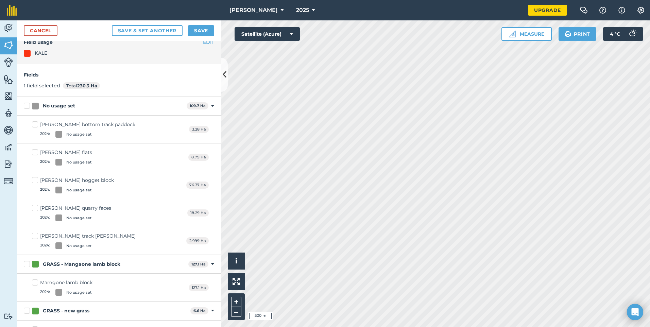
scroll to position [0, 0]
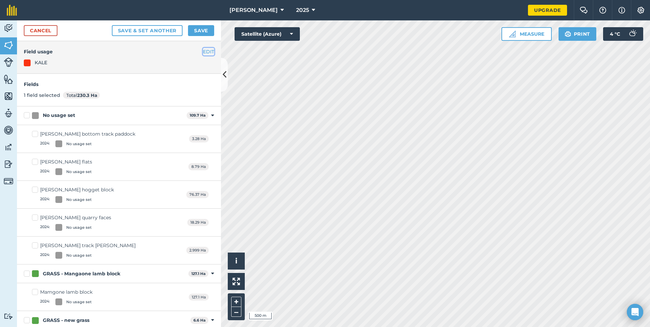
click at [203, 52] on button "EDIT" at bounding box center [208, 51] width 11 height 7
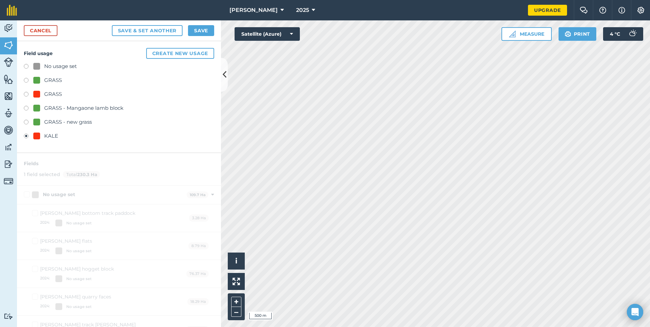
click at [26, 81] on label at bounding box center [29, 81] width 10 height 7
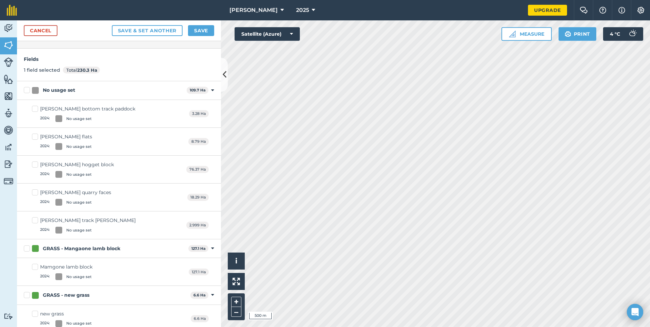
scroll to position [78, 0]
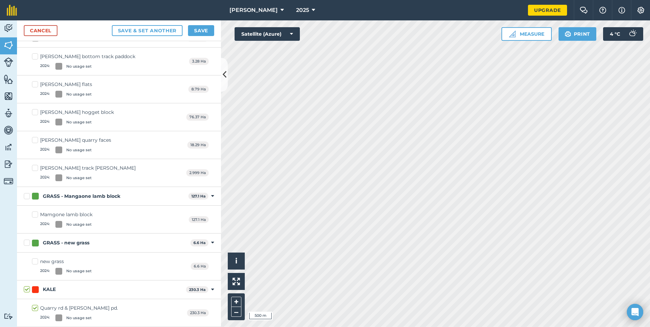
click at [34, 289] on div at bounding box center [35, 289] width 7 height 7
click at [28, 289] on input "KALE" at bounding box center [26, 288] width 4 height 4
checkbox input "false"
click at [34, 289] on div at bounding box center [35, 289] width 7 height 7
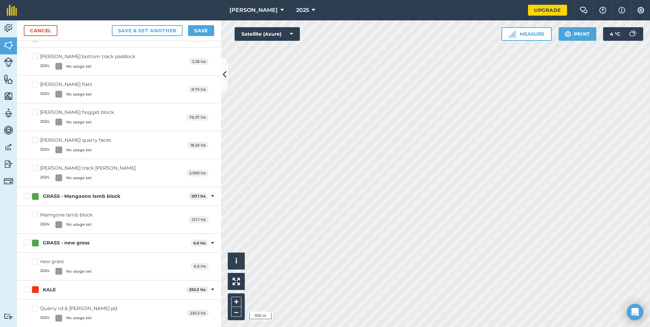
click at [28, 289] on input "KALE" at bounding box center [26, 288] width 4 height 4
checkbox input "true"
click at [35, 289] on div at bounding box center [35, 289] width 7 height 7
click at [28, 289] on input "KALE" at bounding box center [26, 288] width 4 height 4
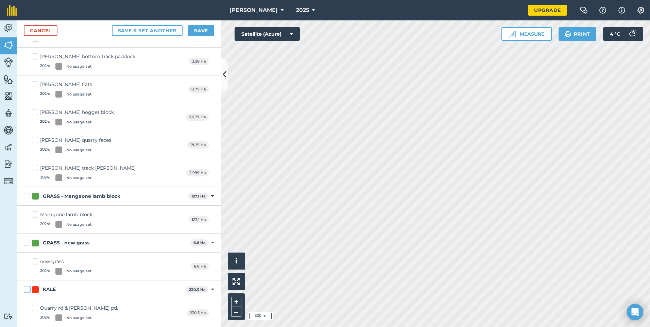
checkbox input "false"
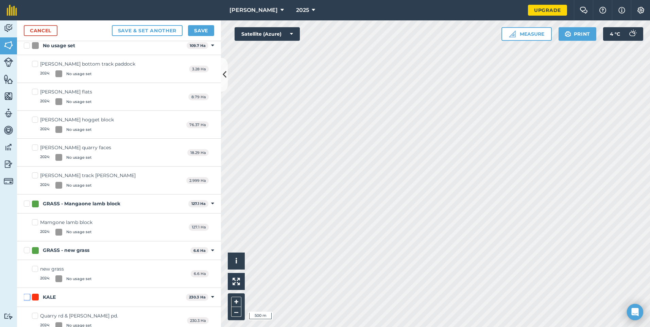
scroll to position [85, 0]
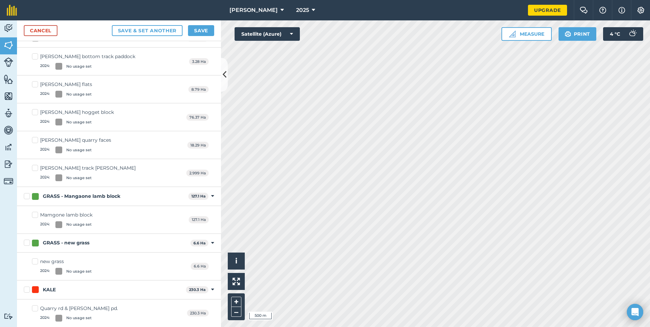
click at [35, 289] on div at bounding box center [35, 289] width 7 height 7
click at [28, 289] on input "KALE" at bounding box center [26, 288] width 4 height 4
checkbox input "true"
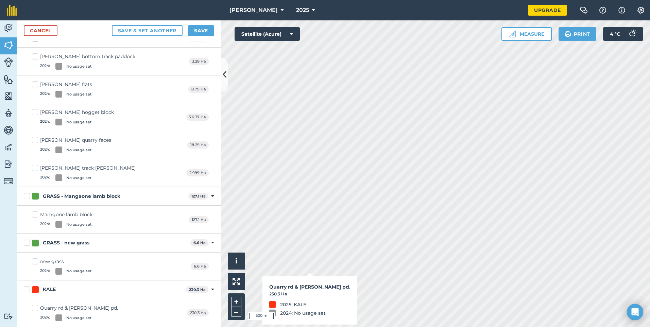
checkbox input "false"
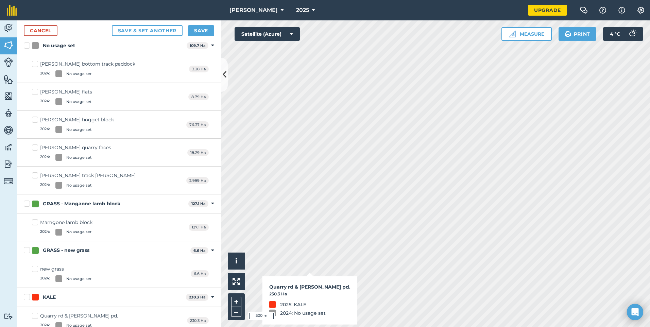
scroll to position [85, 0]
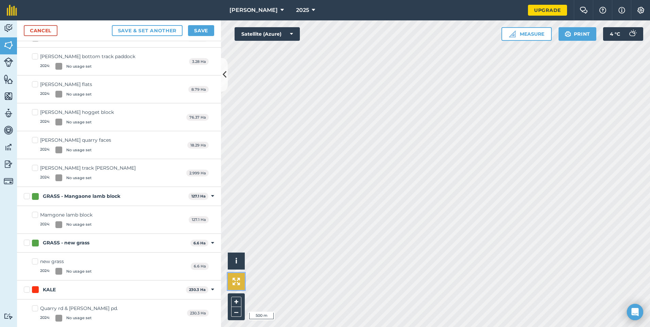
click at [237, 280] on img at bounding box center [236, 281] width 7 height 7
click at [235, 260] on button "i" at bounding box center [236, 261] width 17 height 17
click at [46, 31] on link "Cancel" at bounding box center [41, 30] width 34 height 11
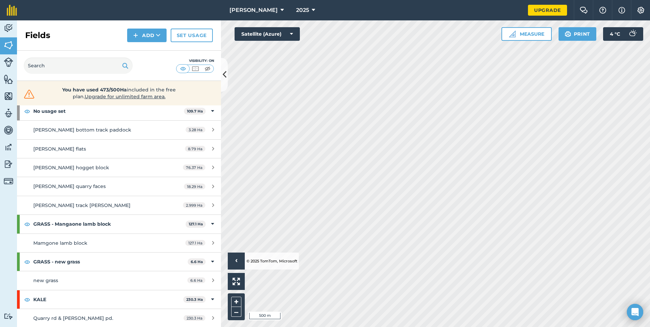
scroll to position [36, 0]
click at [211, 300] on icon at bounding box center [212, 298] width 3 height 7
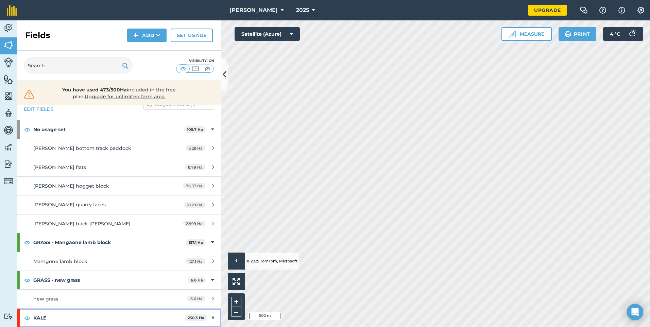
click at [213, 318] on icon at bounding box center [214, 317] width 2 height 7
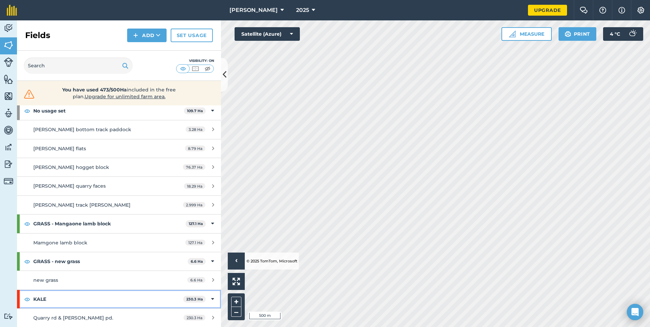
click at [211, 300] on icon at bounding box center [212, 298] width 3 height 7
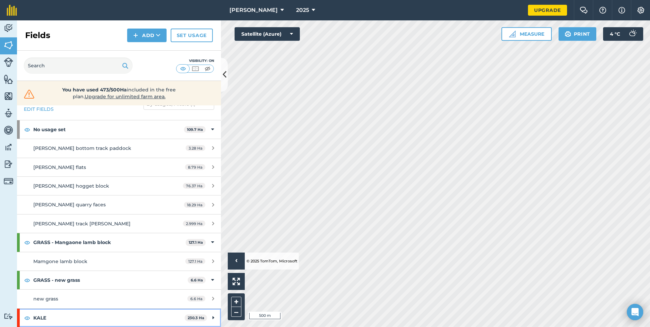
click at [209, 316] on div "KALE 230.3 Ha" at bounding box center [119, 318] width 204 height 18
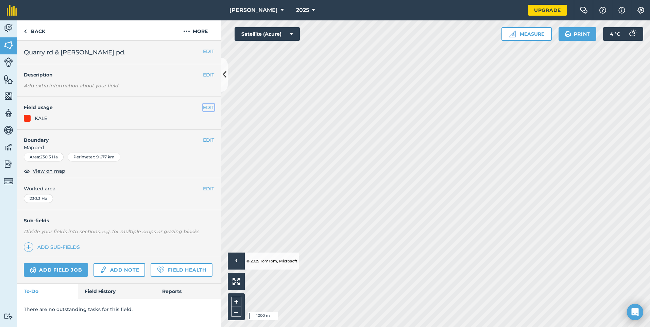
click at [209, 108] on button "EDIT" at bounding box center [208, 107] width 11 height 7
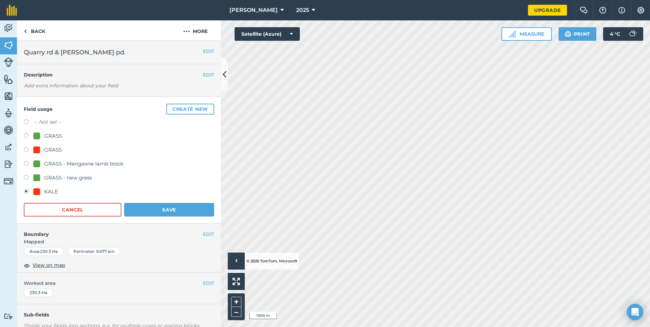
click at [26, 136] on label at bounding box center [29, 136] width 10 height 7
radio input "true"
radio input "false"
click at [149, 211] on button "Save" at bounding box center [169, 210] width 90 height 14
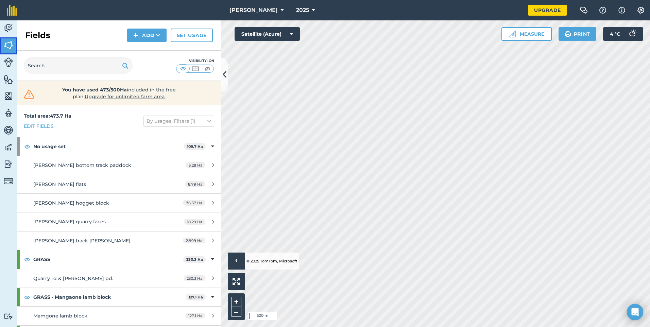
click at [7, 44] on img at bounding box center [9, 45] width 10 height 10
click at [530, 34] on button "Measure" at bounding box center [527, 34] width 50 height 14
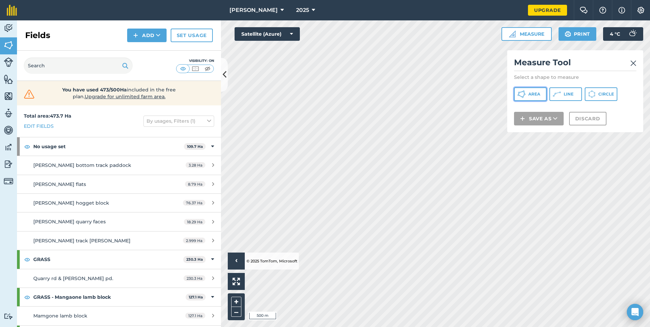
click at [532, 93] on span "Area" at bounding box center [534, 93] width 12 height 5
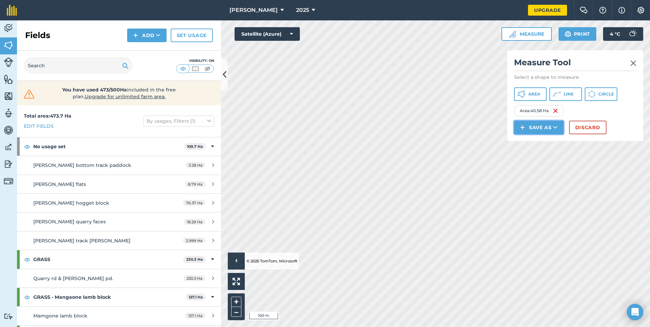
click at [525, 127] on img at bounding box center [522, 127] width 5 height 8
click at [533, 145] on link "Field" at bounding box center [539, 142] width 48 height 15
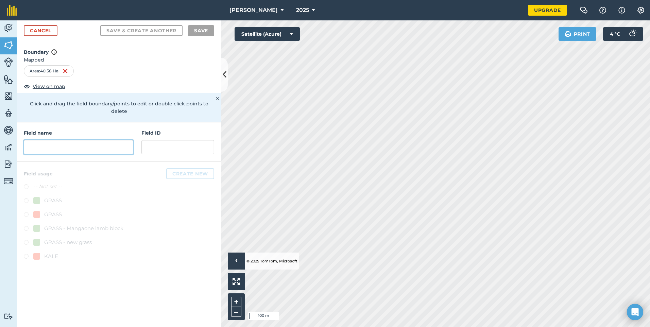
click at [49, 140] on input "text" at bounding box center [78, 147] width 109 height 14
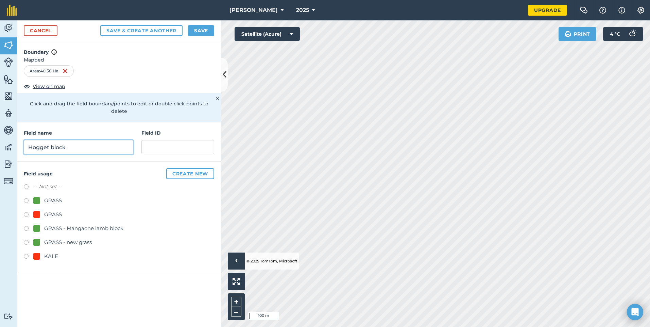
type input "Hogget block"
click at [28, 198] on label at bounding box center [29, 201] width 10 height 7
radio input "true"
click at [171, 168] on button "Create new" at bounding box center [190, 173] width 48 height 11
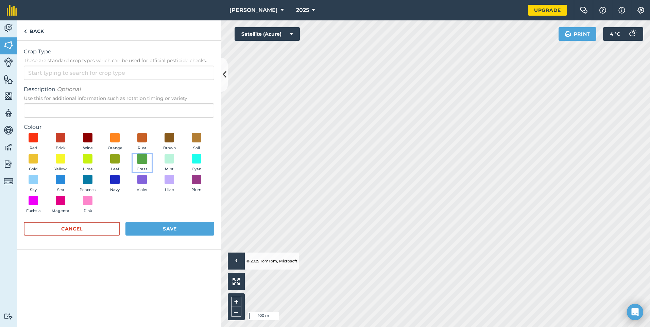
click at [142, 158] on span at bounding box center [142, 158] width 11 height 11
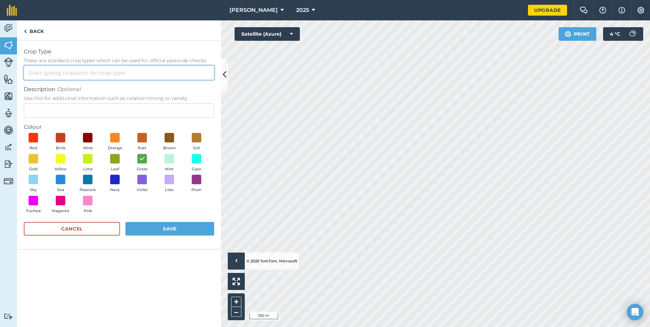
click at [57, 71] on input "Crop Type These are standard crop types which can be used for official pesticid…" at bounding box center [119, 73] width 190 height 14
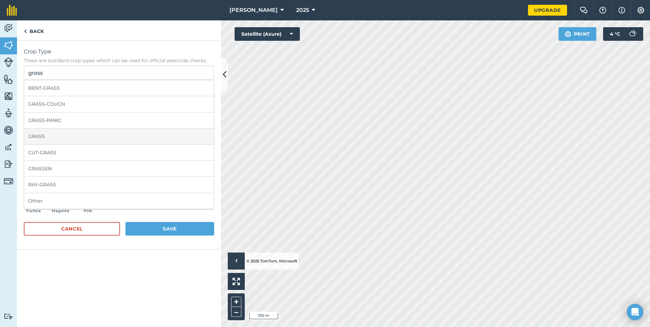
click at [51, 139] on li "GRASS" at bounding box center [119, 137] width 190 height 16
type input "GRASS"
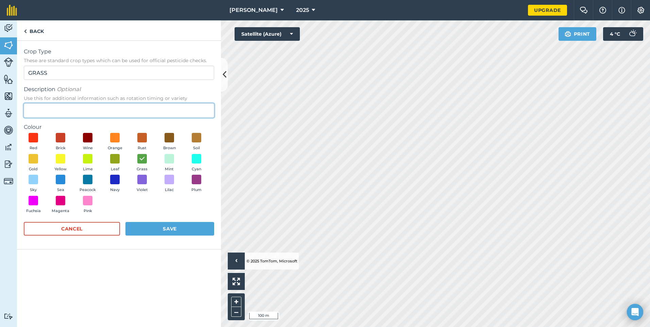
click at [48, 113] on input "Description Optional Use this for additional information such as rotation timin…" at bounding box center [119, 110] width 190 height 14
type input "Hogget block"
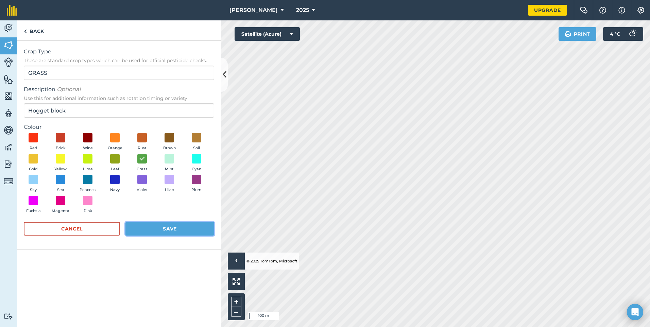
click at [150, 229] on button "Save" at bounding box center [169, 229] width 89 height 14
radio input "false"
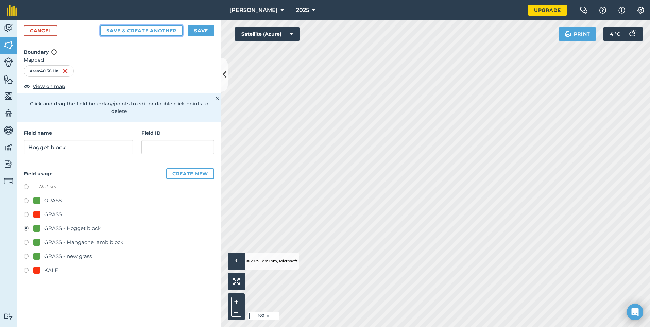
click at [132, 30] on button "Save & Create Another" at bounding box center [141, 30] width 82 height 11
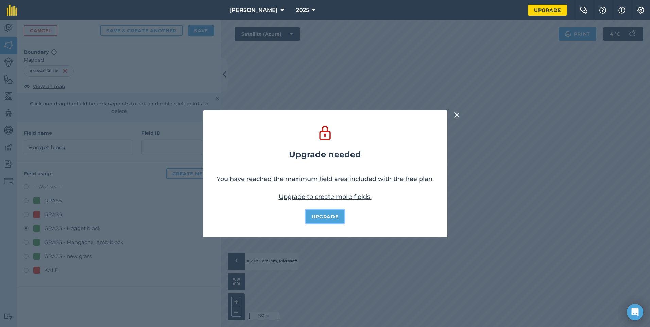
click at [319, 216] on link "Upgrade" at bounding box center [325, 217] width 39 height 14
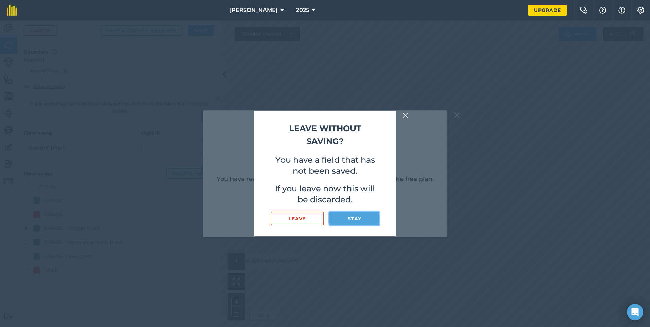
click at [346, 221] on button "Stay" at bounding box center [354, 219] width 50 height 14
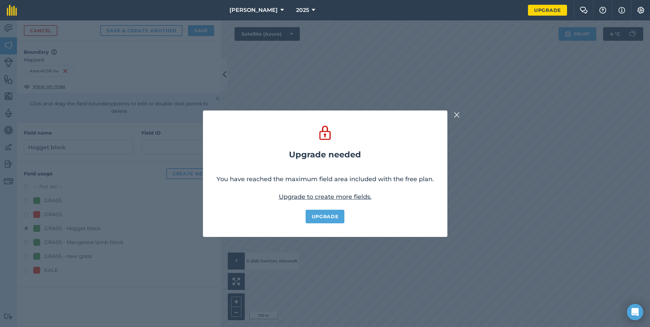
click at [419, 150] on div "Upgrade needed You have reached the maximum field area included with the free p…" at bounding box center [325, 174] width 244 height 126
click at [329, 198] on link "Upgrade to create more fields." at bounding box center [325, 196] width 93 height 7
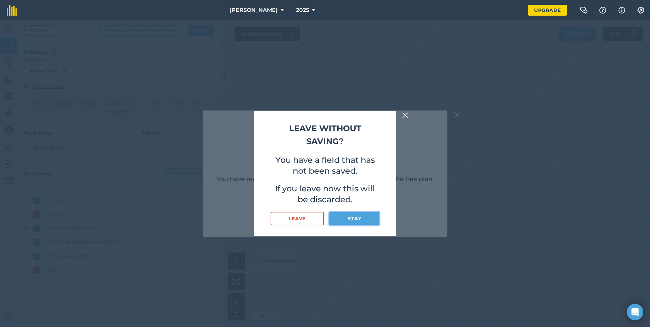
click at [344, 219] on button "Stay" at bounding box center [354, 219] width 50 height 14
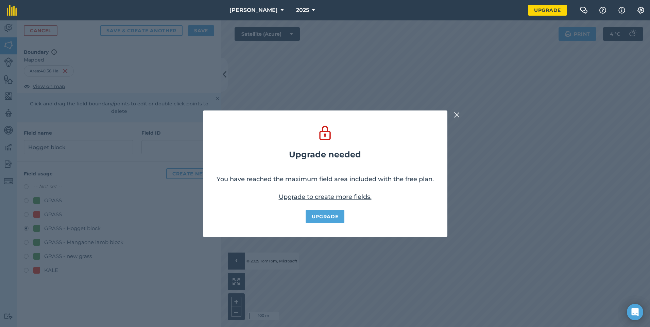
click at [459, 119] on div "Upgrade needed You have reached the maximum field area included with the free p…" at bounding box center [325, 173] width 650 height 307
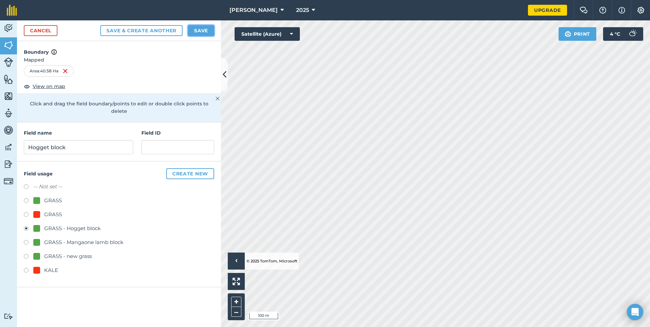
click at [202, 32] on button "Save" at bounding box center [201, 30] width 26 height 11
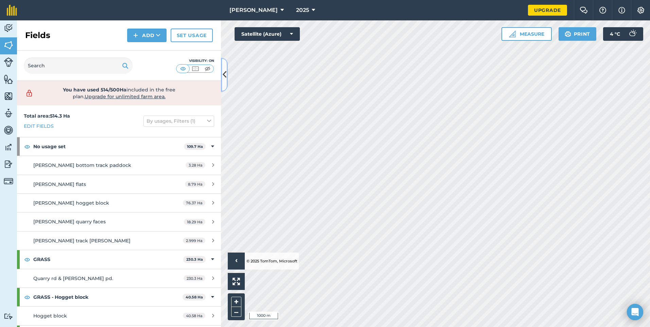
click at [222, 75] on button at bounding box center [224, 75] width 7 height 34
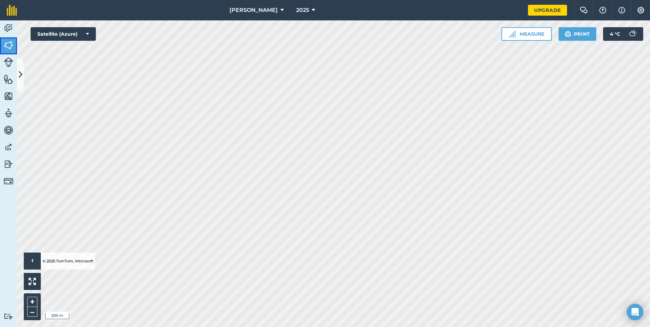
click at [8, 46] on img at bounding box center [9, 45] width 10 height 10
click at [22, 71] on icon at bounding box center [21, 75] width 4 height 12
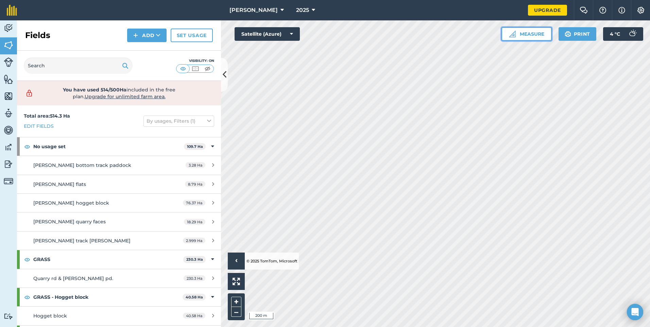
click at [516, 35] on button "Measure" at bounding box center [527, 34] width 50 height 14
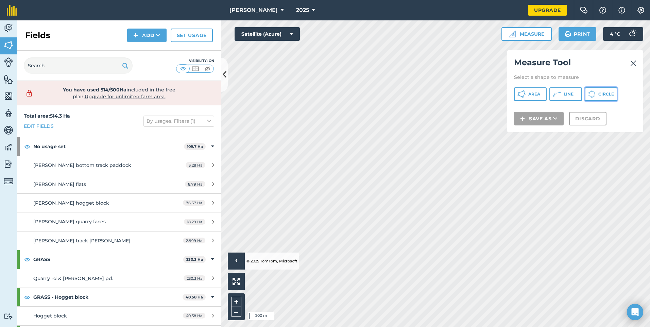
click at [526, 94] on icon at bounding box center [522, 94] width 8 height 8
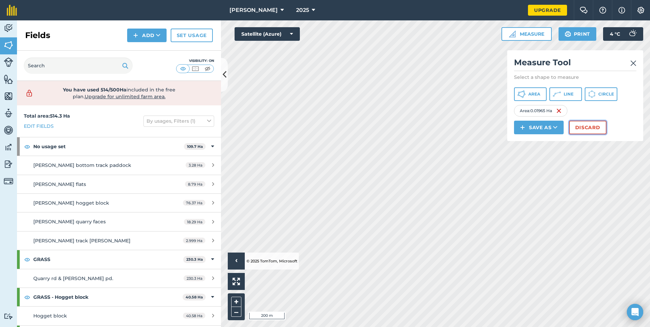
click at [582, 132] on button "Discard" at bounding box center [587, 128] width 37 height 14
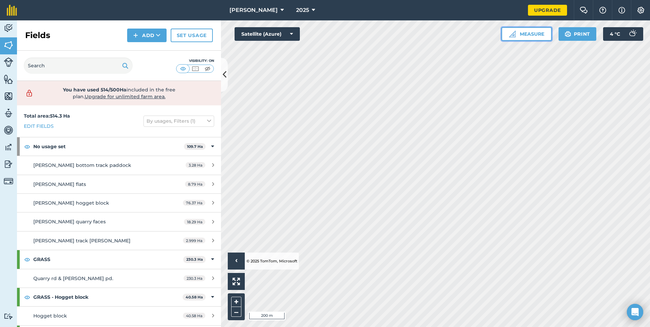
click at [528, 34] on button "Measure" at bounding box center [527, 34] width 50 height 14
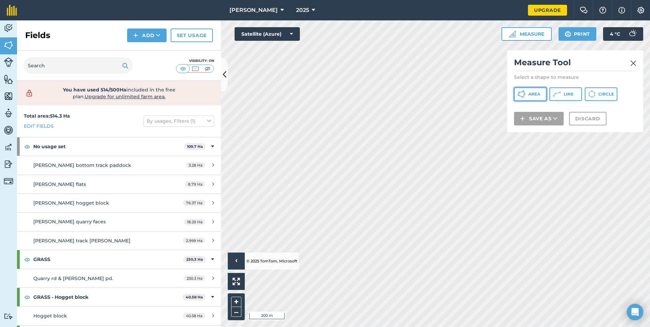
click at [531, 97] on span "Area" at bounding box center [534, 93] width 12 height 5
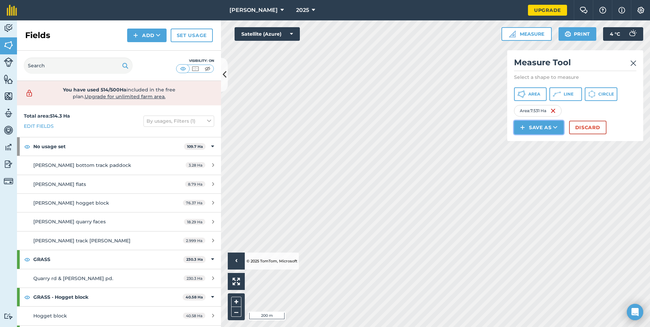
click at [528, 129] on button "Save as" at bounding box center [539, 128] width 50 height 14
click at [525, 145] on link "Field" at bounding box center [539, 142] width 48 height 15
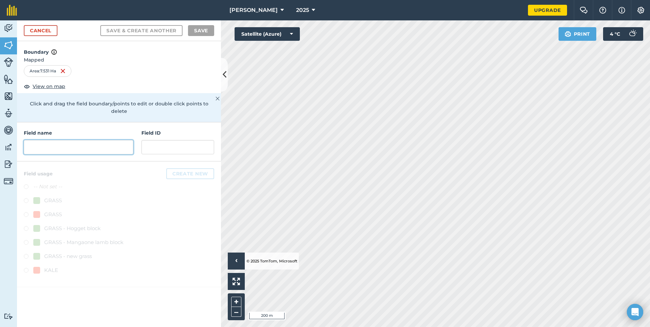
click at [52, 140] on input "text" at bounding box center [78, 147] width 109 height 14
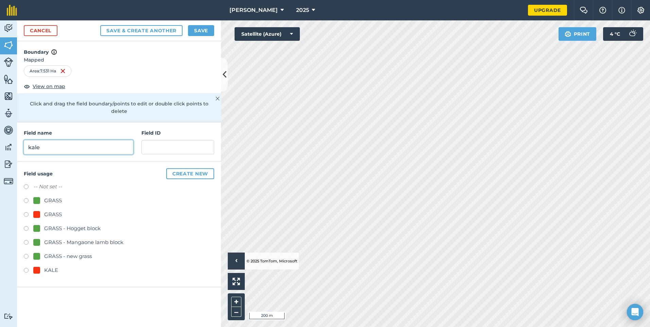
type input "kale"
click at [26, 268] on label at bounding box center [29, 271] width 10 height 7
radio input "true"
click at [180, 170] on button "Create new" at bounding box center [190, 173] width 48 height 11
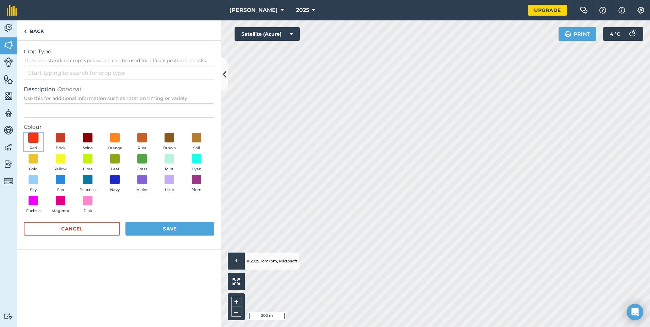
click at [31, 141] on span at bounding box center [33, 138] width 11 height 11
click at [165, 231] on button "Save" at bounding box center [169, 229] width 89 height 14
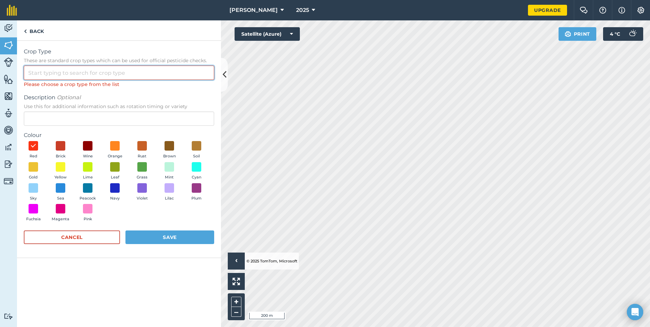
click at [62, 71] on input "Crop Type These are standard crop types which can be used for official pesticid…" at bounding box center [119, 73] width 190 height 14
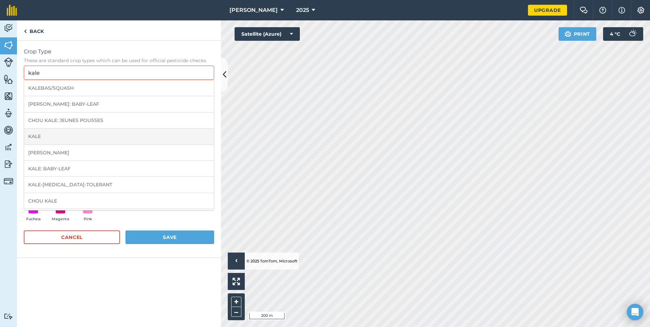
click at [45, 140] on li "KALE" at bounding box center [119, 137] width 190 height 16
type input "KALE"
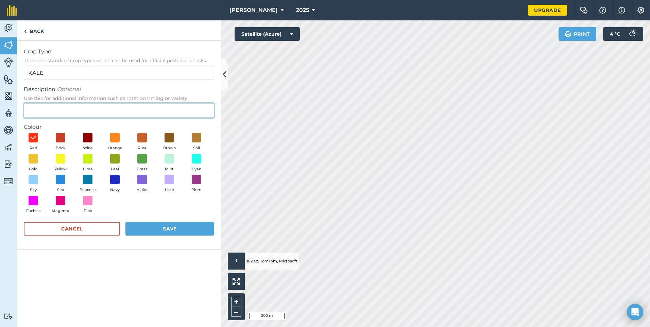
click at [40, 109] on input "Description Optional Use this for additional information such as rotation timin…" at bounding box center [119, 110] width 190 height 14
type input "kale crop"
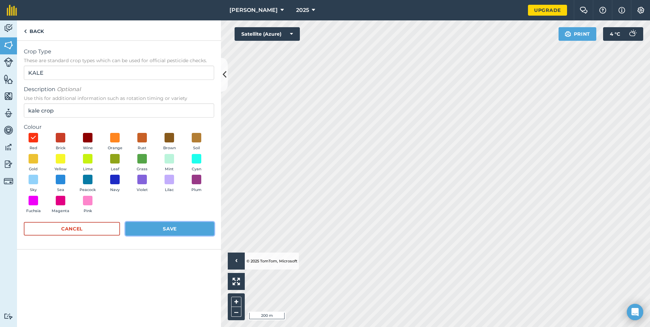
click at [139, 230] on button "Save" at bounding box center [169, 229] width 89 height 14
radio input "false"
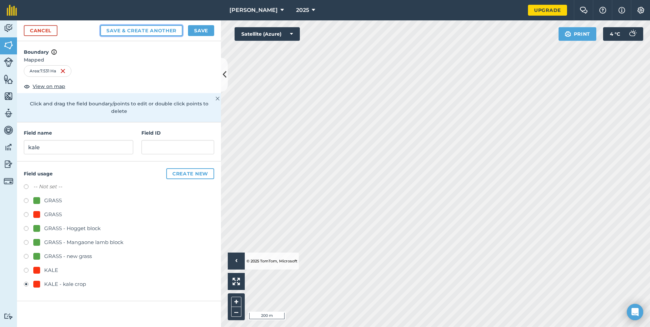
click at [135, 33] on button "Save & Create Another" at bounding box center [141, 30] width 82 height 11
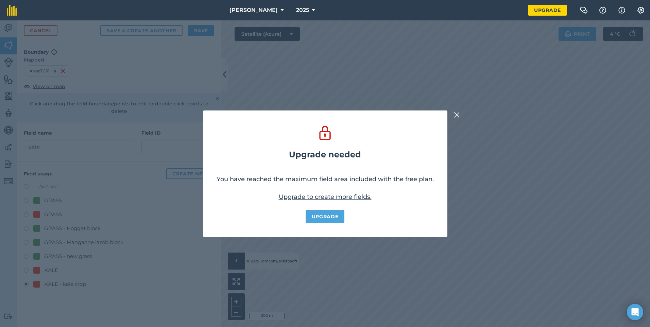
click at [456, 115] on img at bounding box center [457, 115] width 6 height 8
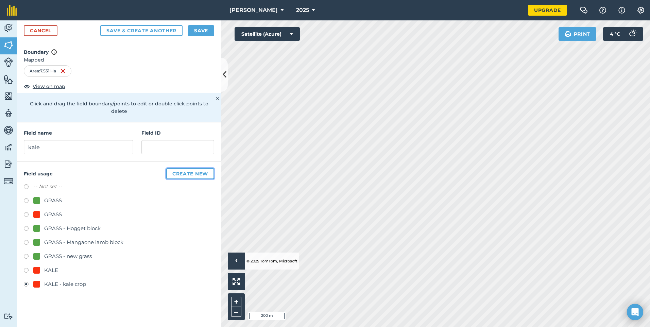
click at [193, 168] on button "Create new" at bounding box center [190, 173] width 48 height 11
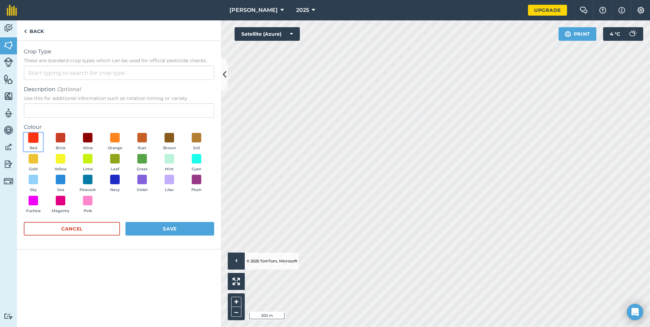
click at [34, 138] on span at bounding box center [33, 138] width 11 height 11
click at [140, 227] on button "Save" at bounding box center [169, 229] width 89 height 14
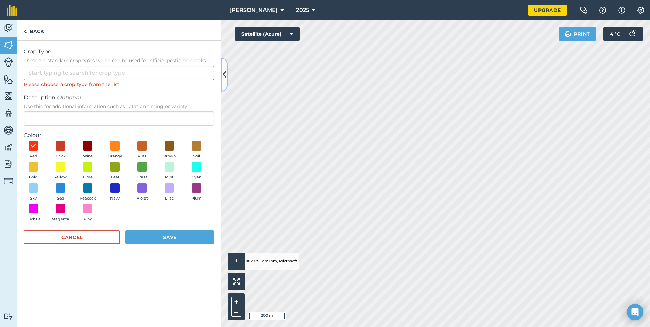
click at [223, 74] on icon at bounding box center [225, 75] width 4 height 12
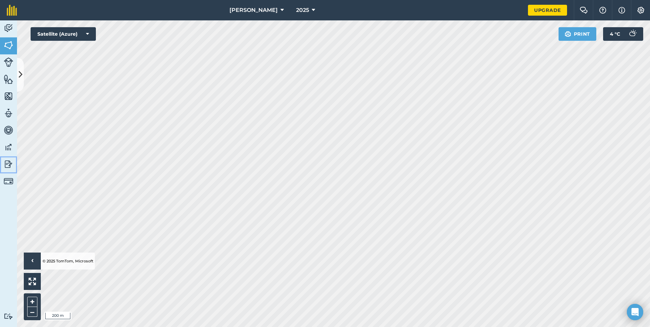
click at [9, 166] on img at bounding box center [9, 164] width 10 height 10
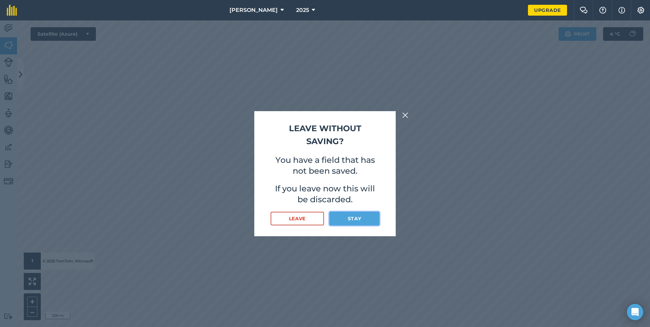
click at [354, 217] on button "Stay" at bounding box center [354, 219] width 50 height 14
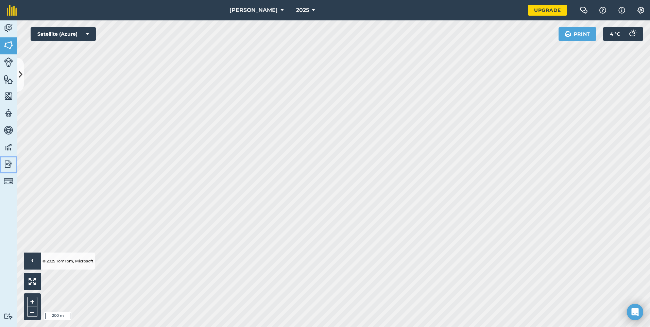
click at [6, 164] on img at bounding box center [9, 164] width 10 height 10
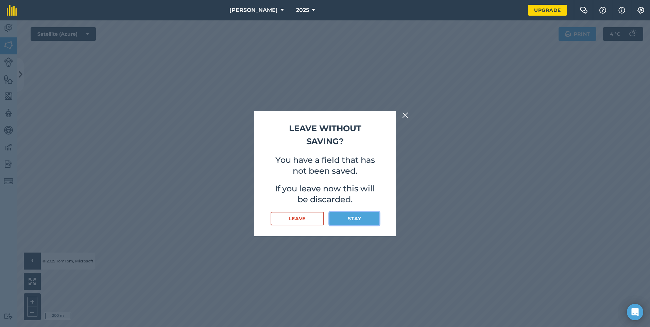
click at [357, 219] on button "Stay" at bounding box center [354, 219] width 50 height 14
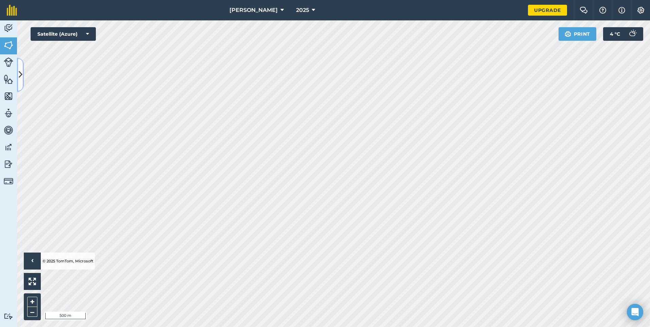
click at [17, 74] on button at bounding box center [20, 75] width 7 height 34
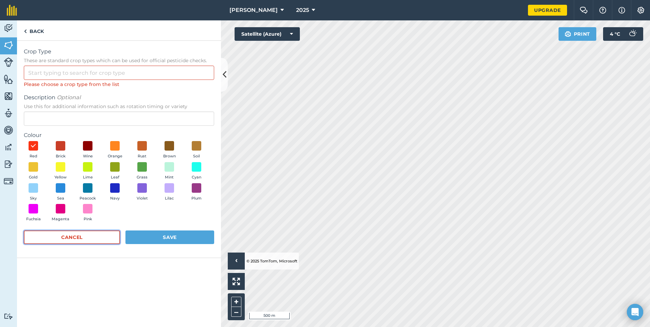
click at [102, 236] on button "Cancel" at bounding box center [72, 238] width 96 height 14
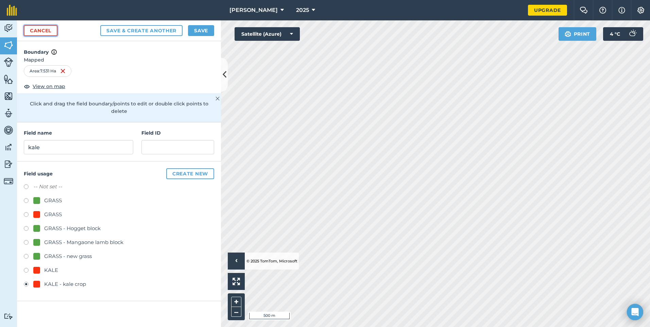
click at [33, 28] on link "Cancel" at bounding box center [41, 30] width 34 height 11
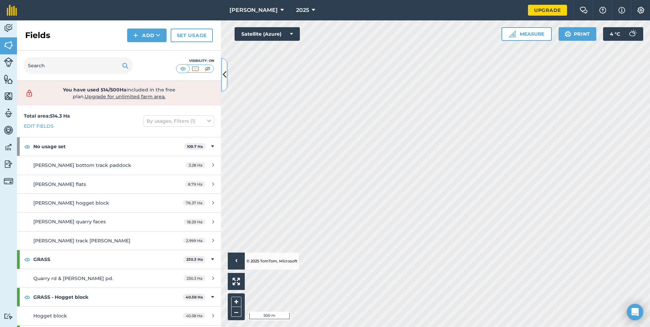
click at [225, 71] on icon at bounding box center [225, 75] width 4 height 12
